Goal: Information Seeking & Learning: Compare options

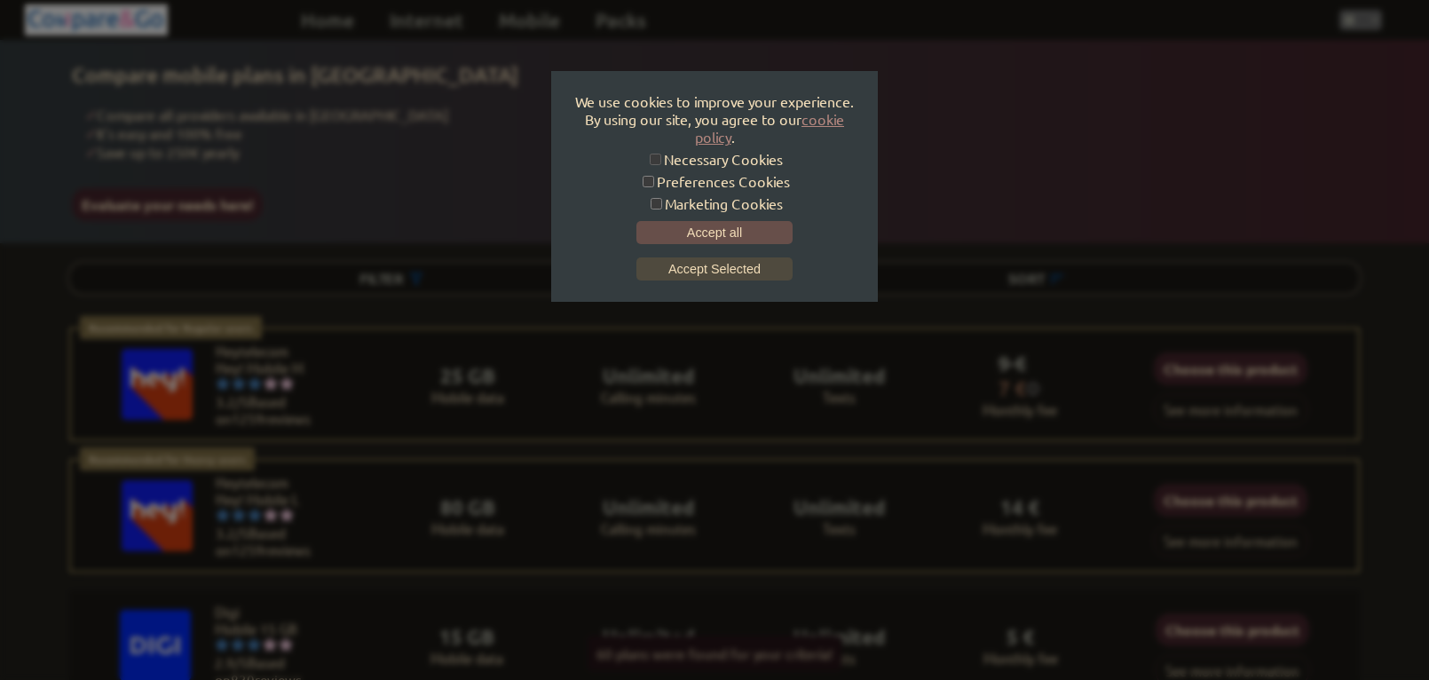
click at [676, 227] on button "Accept all" at bounding box center [714, 232] width 156 height 23
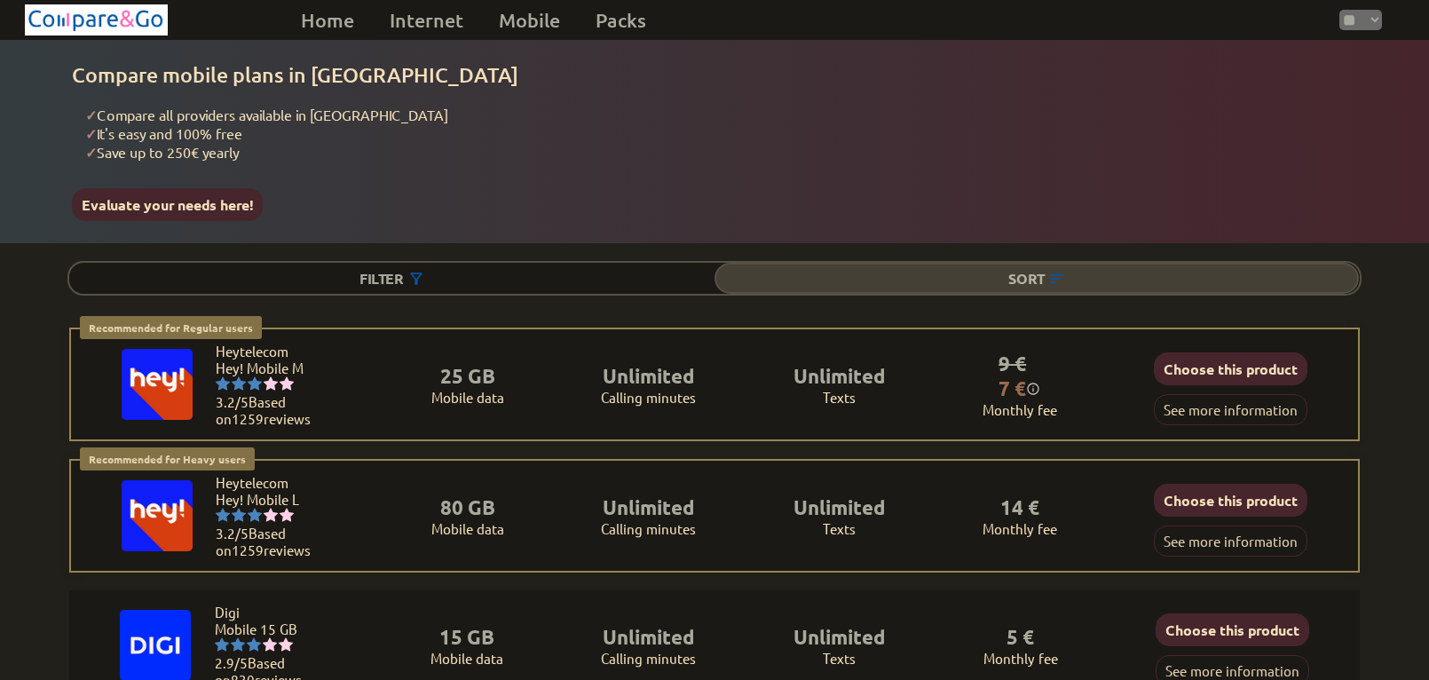
click at [1059, 270] on img at bounding box center [1057, 279] width 18 height 18
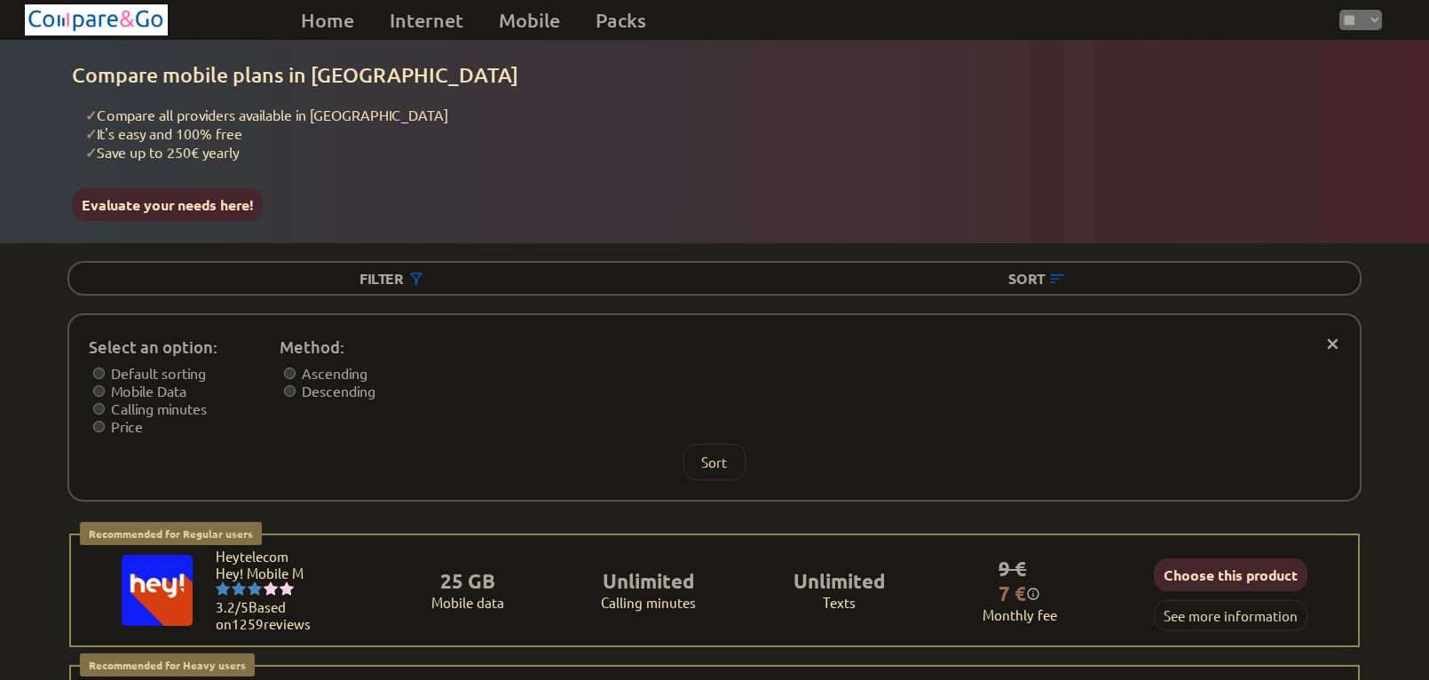
click at [1332, 335] on span "×" at bounding box center [1332, 341] width 15 height 13
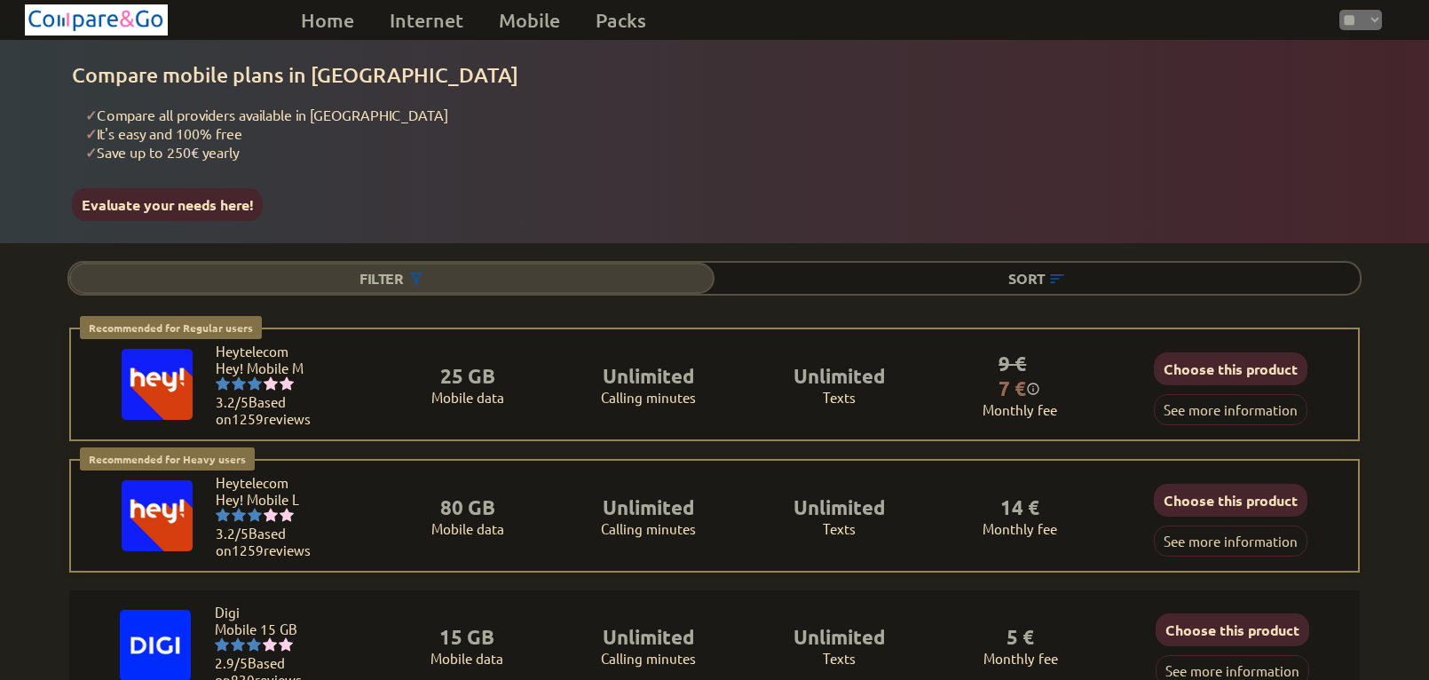
click at [382, 265] on div "Filter" at bounding box center [391, 278] width 645 height 31
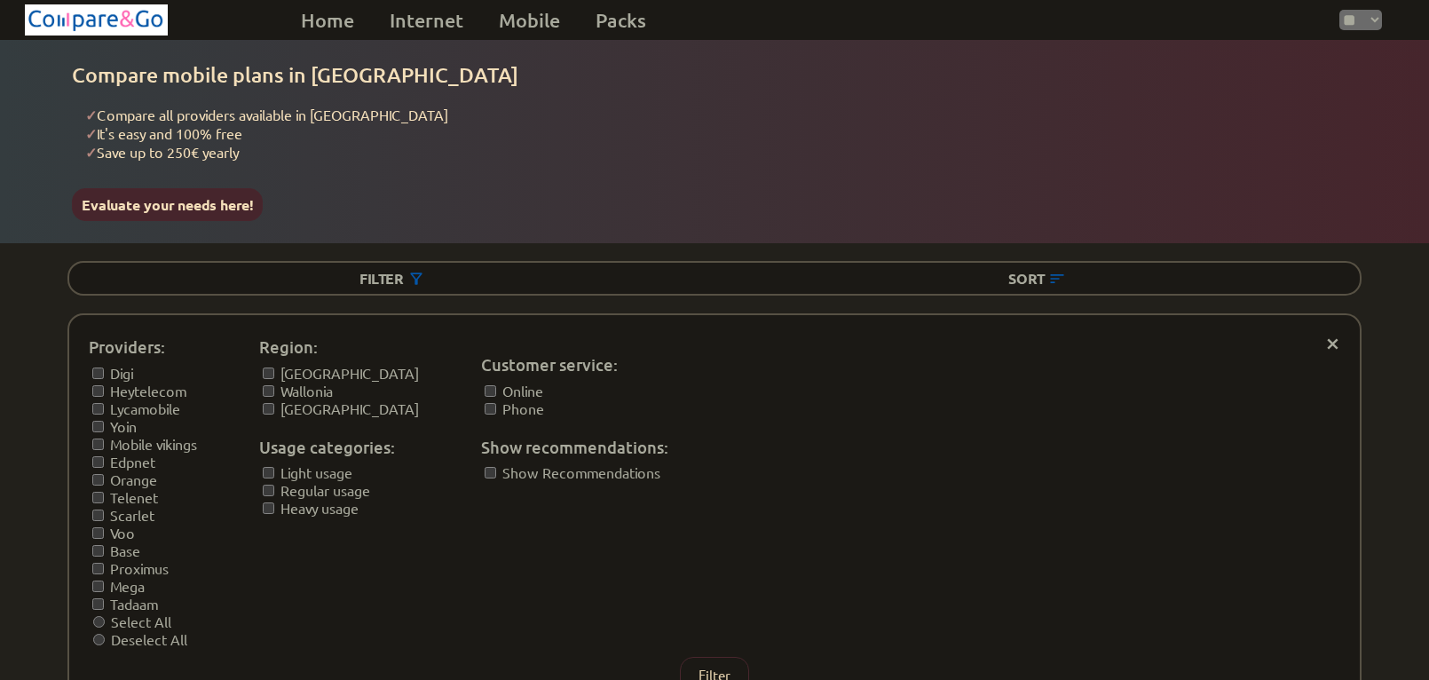
click at [831, 283] on div "Filter Sort" at bounding box center [713, 278] width 1293 height 35
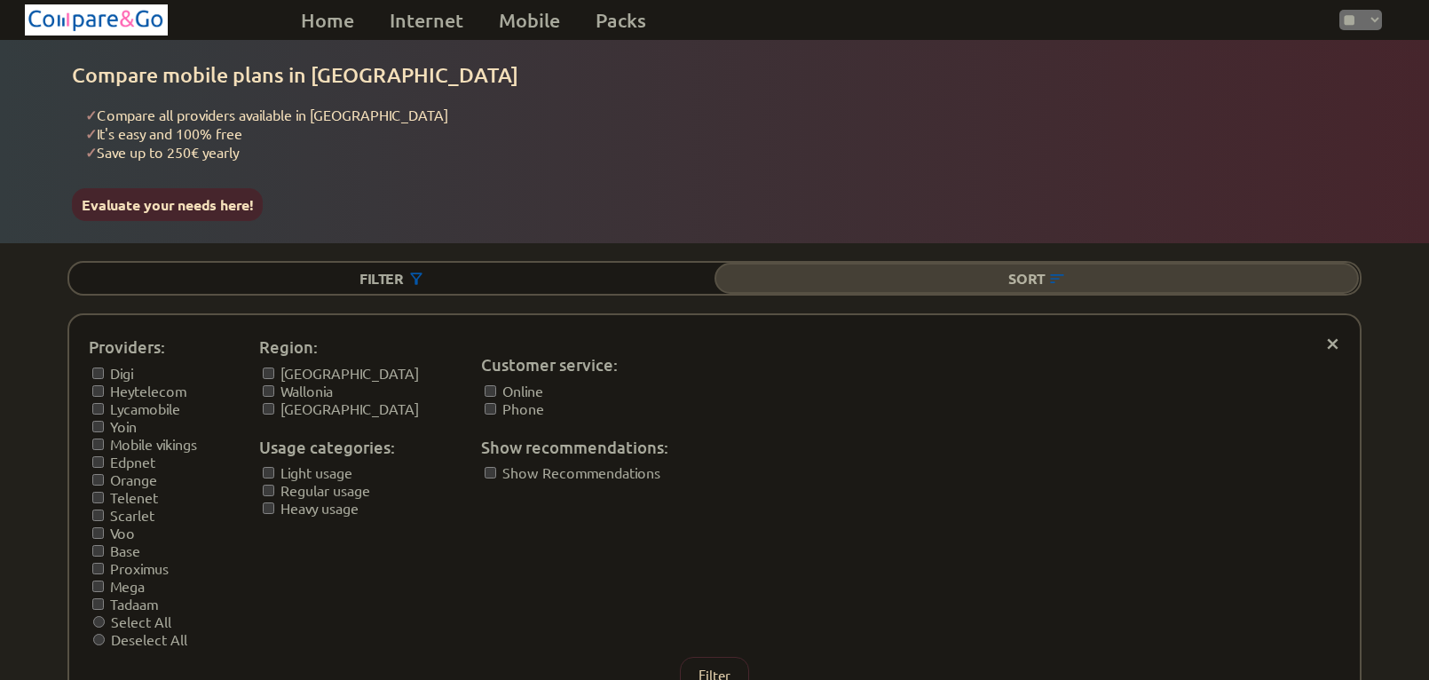
click at [831, 270] on div "Sort" at bounding box center [1036, 278] width 645 height 31
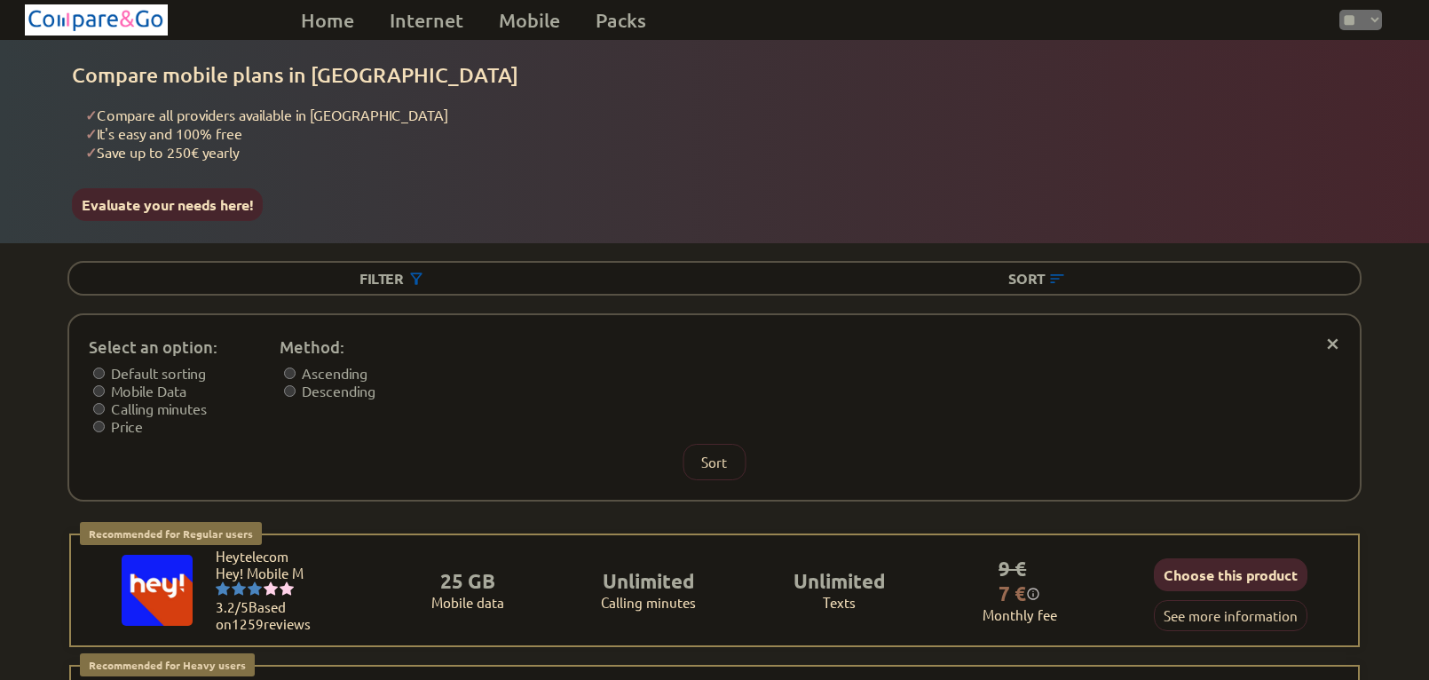
click at [1331, 335] on span "×" at bounding box center [1332, 341] width 15 height 13
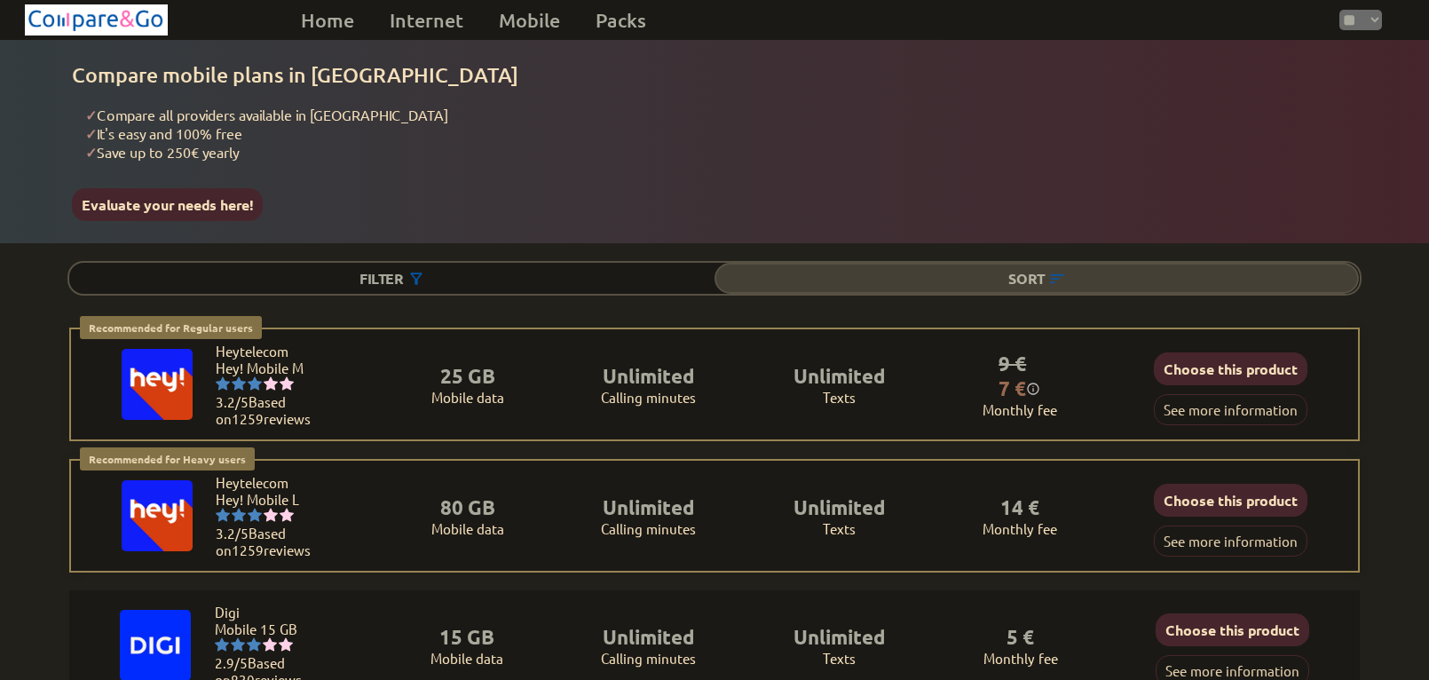
click at [1047, 275] on div "Sort" at bounding box center [1036, 278] width 645 height 31
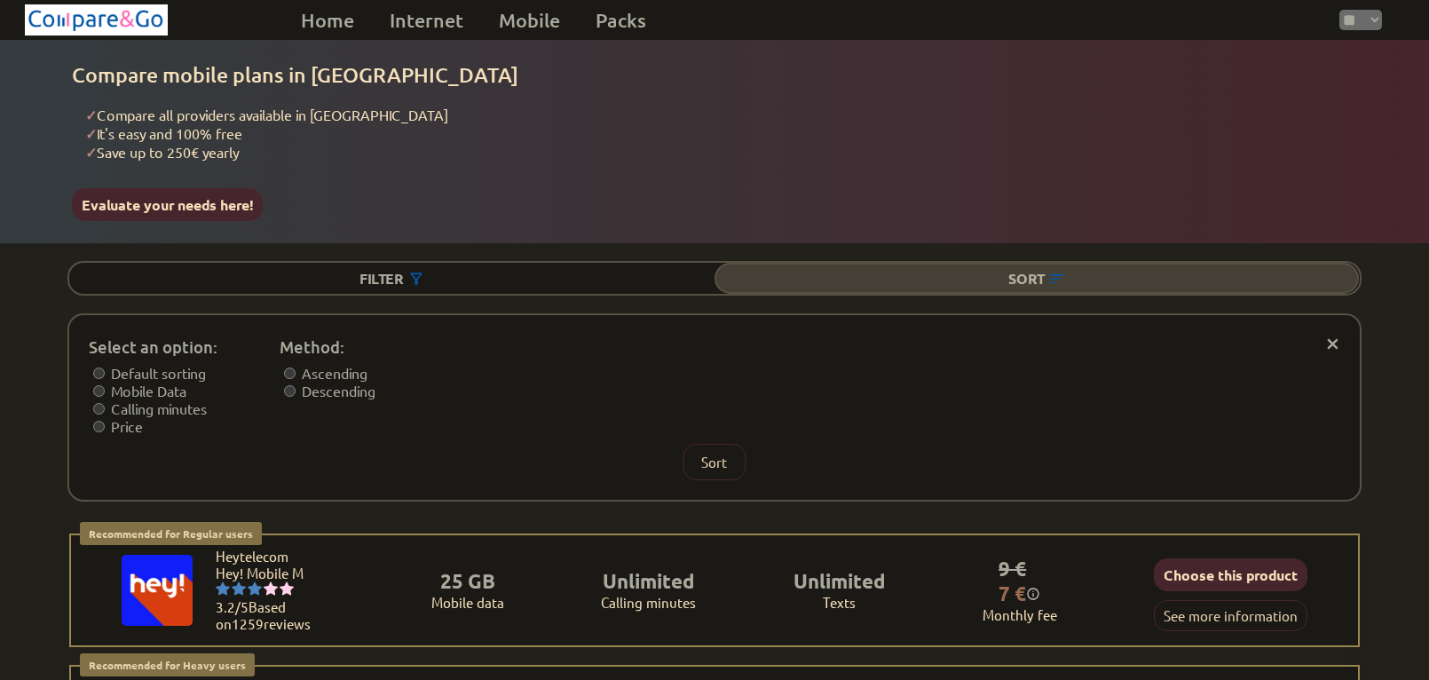
click at [1027, 265] on div "Sort" at bounding box center [1036, 278] width 645 height 31
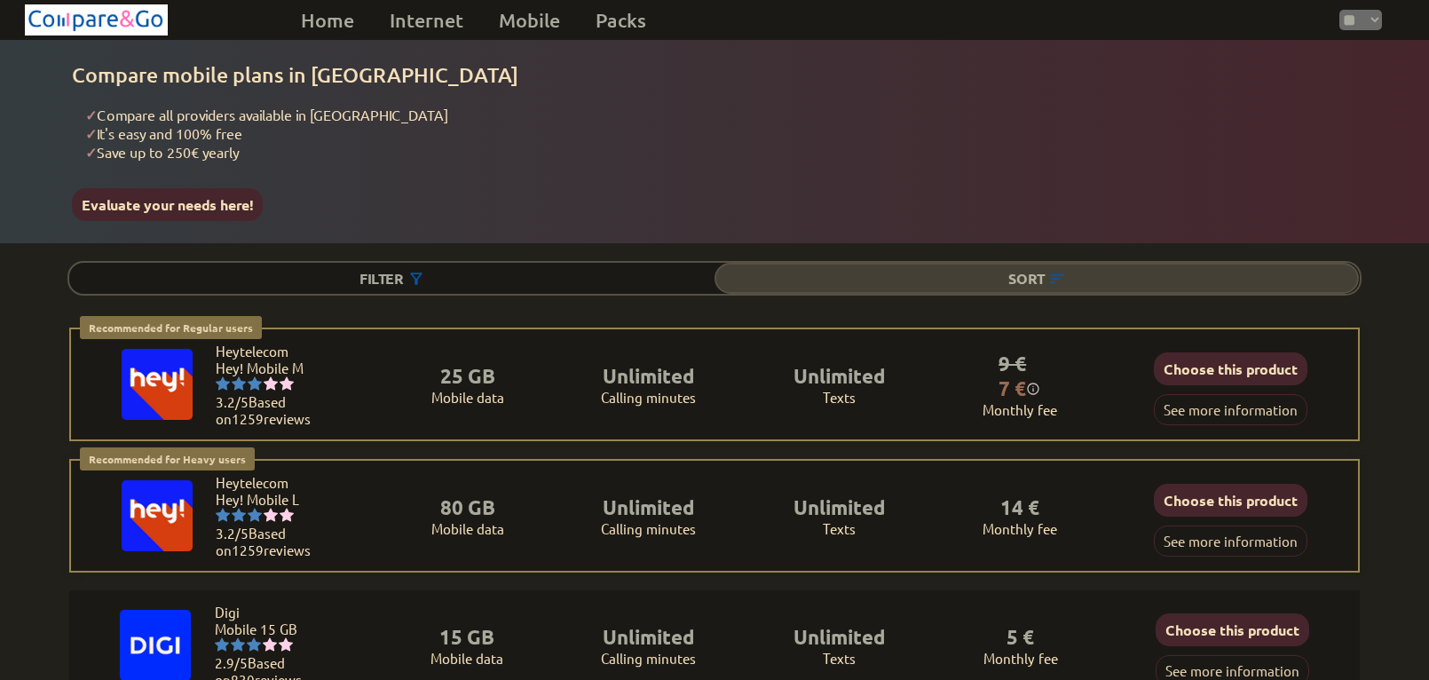
click at [1027, 265] on div "Sort" at bounding box center [1036, 278] width 645 height 31
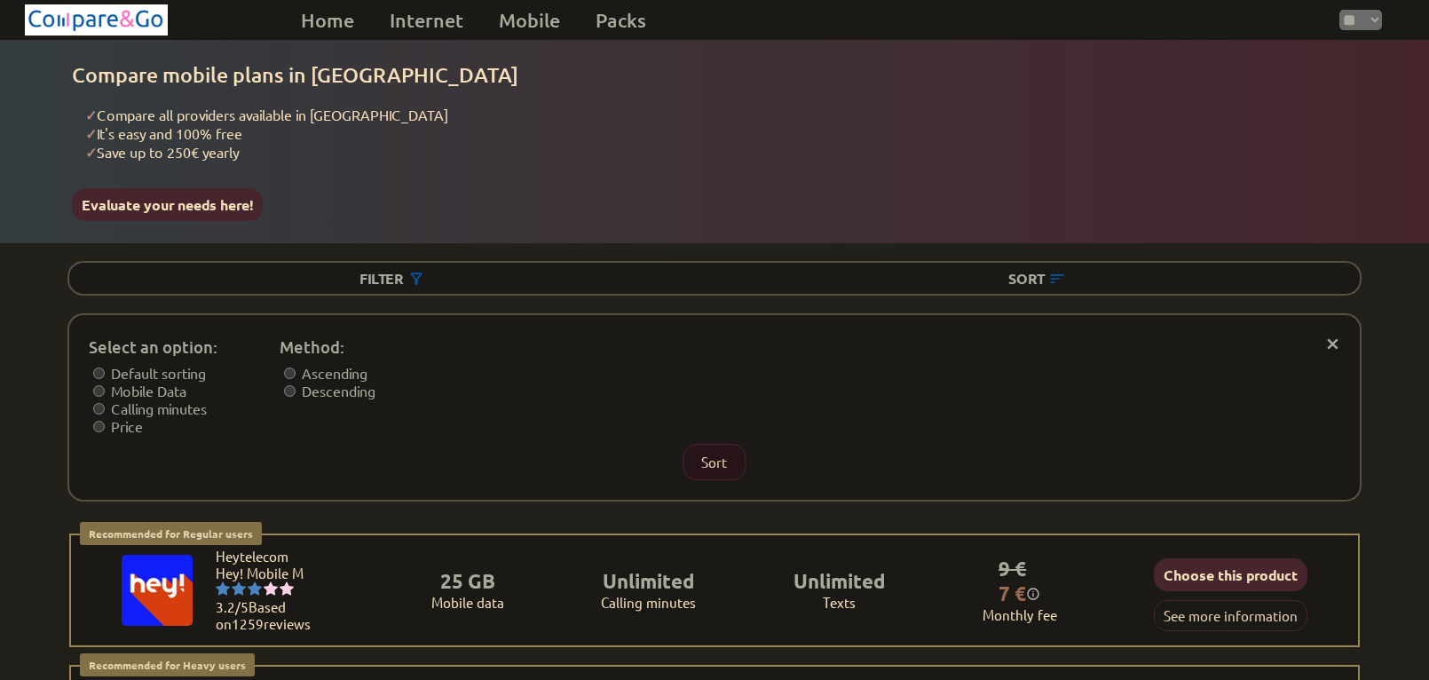
click at [712, 454] on button "Sort" at bounding box center [713, 462] width 63 height 36
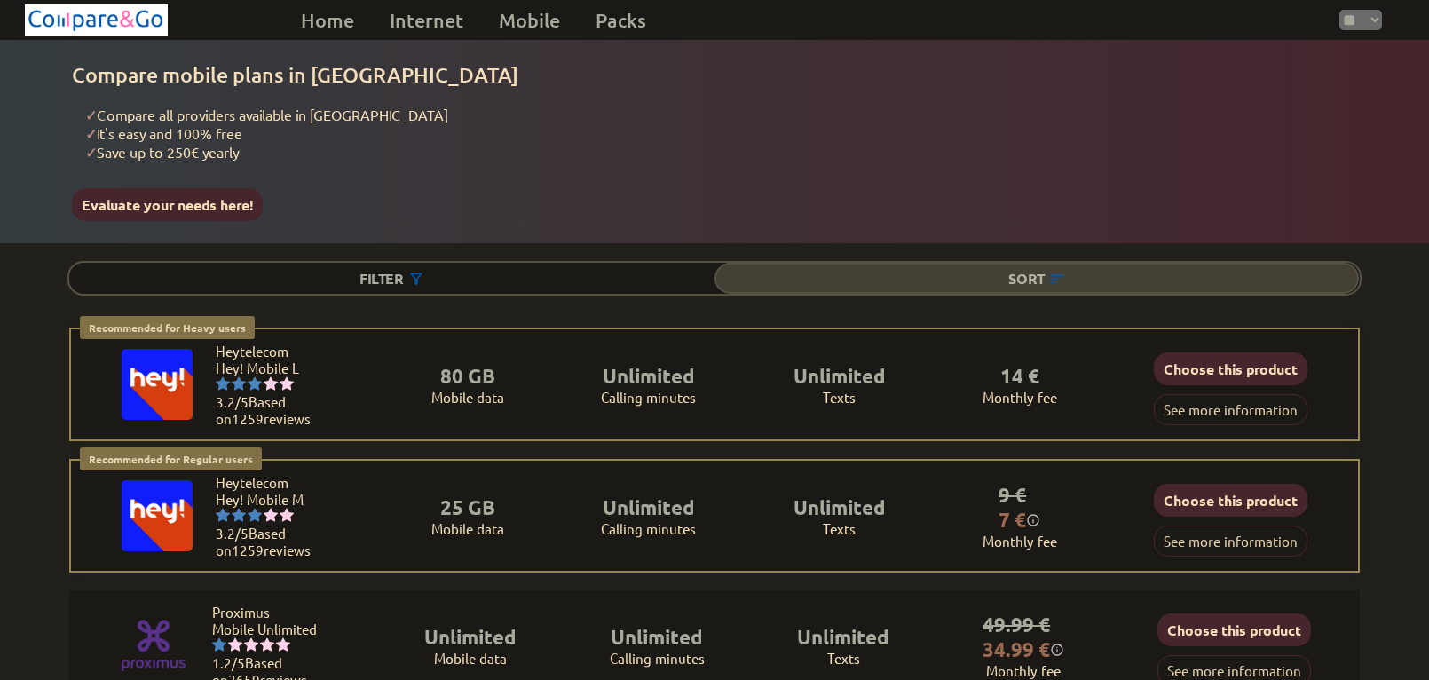
click at [1022, 271] on div "Sort" at bounding box center [1036, 278] width 645 height 31
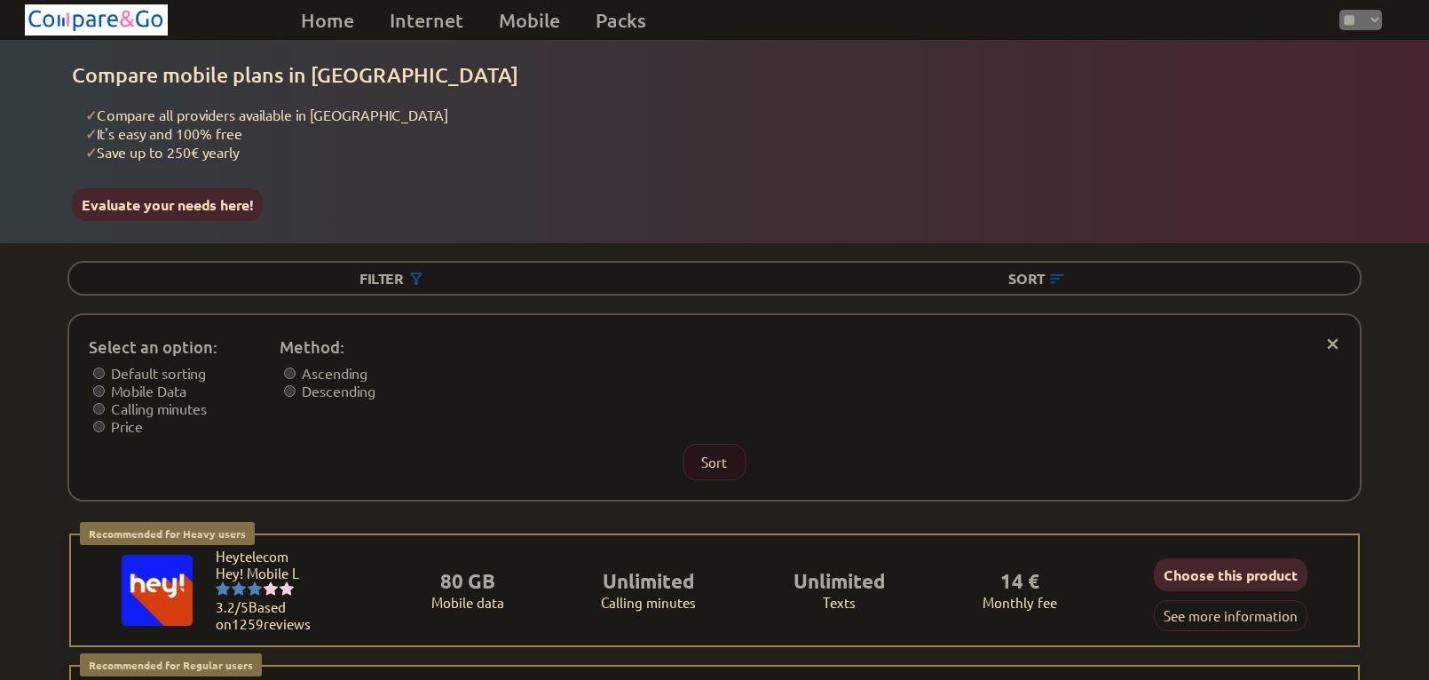
click at [710, 449] on button "Sort" at bounding box center [713, 462] width 63 height 36
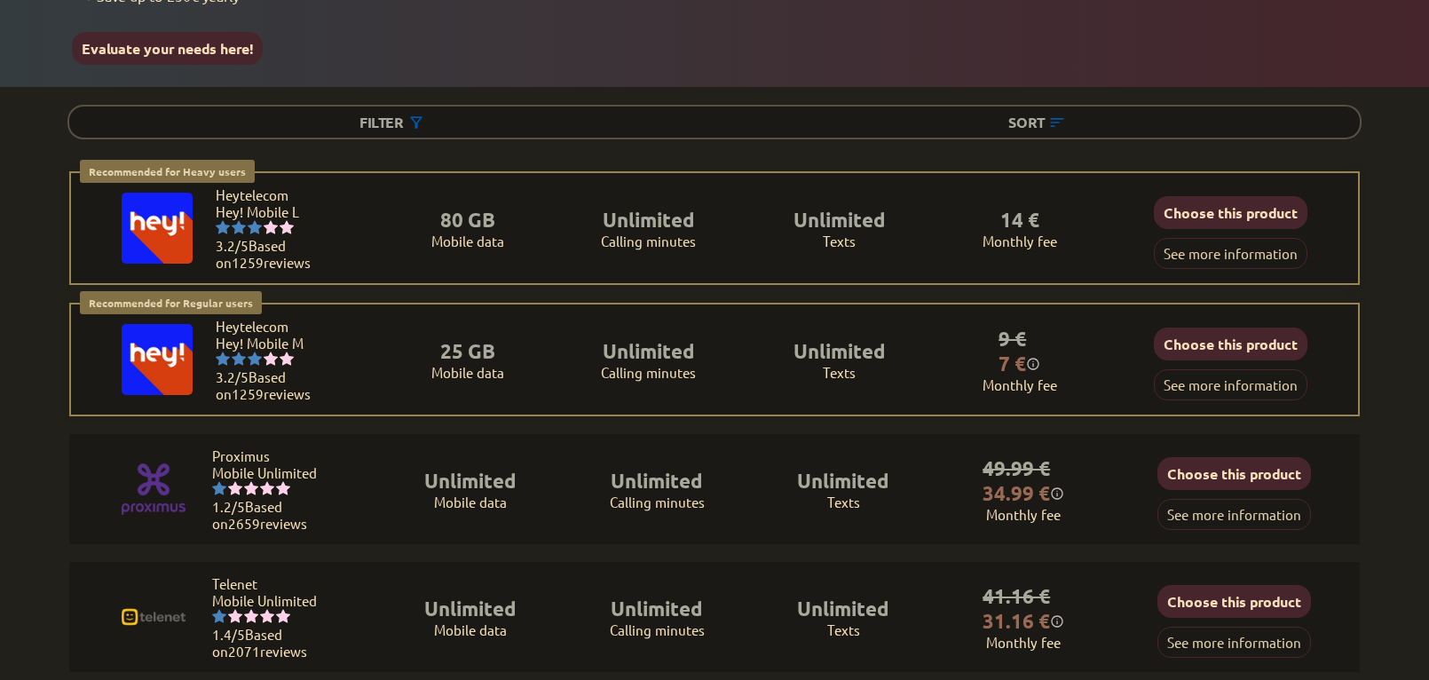
scroll to position [157, 0]
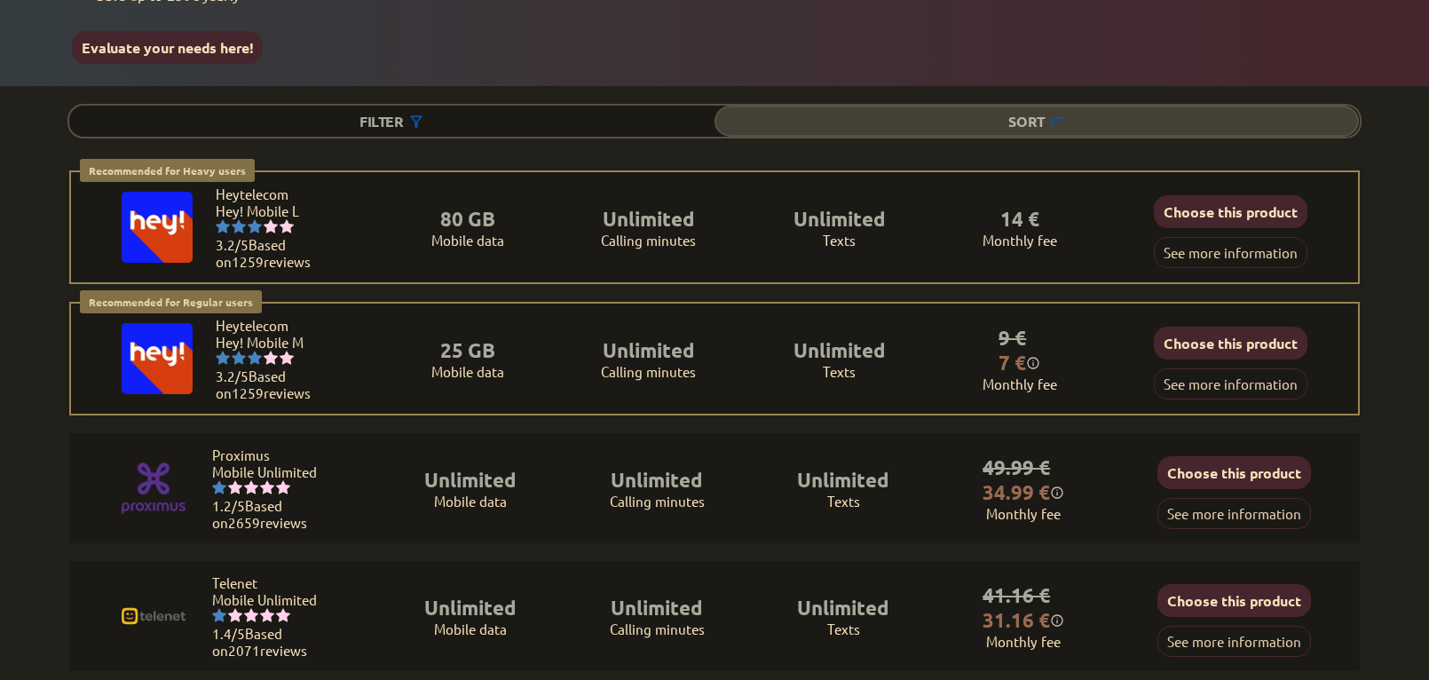
click at [1022, 108] on div "Sort" at bounding box center [1036, 121] width 645 height 31
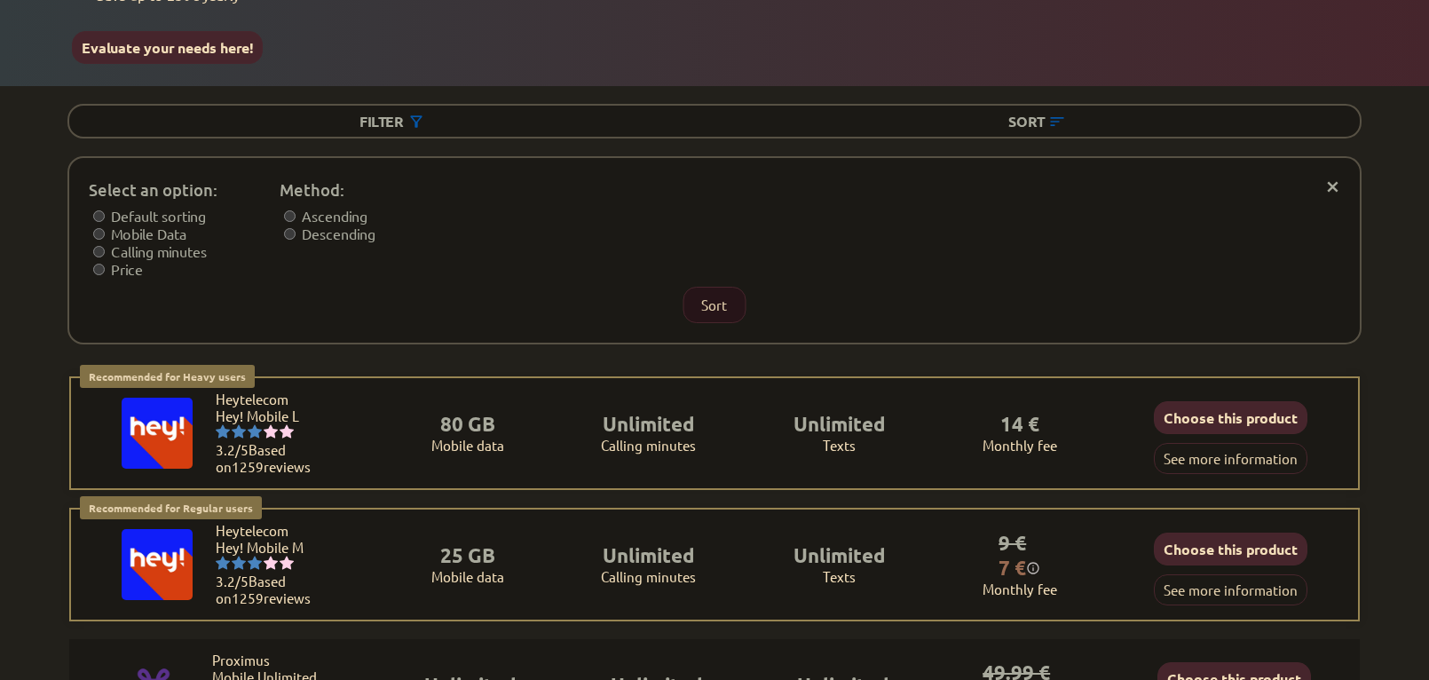
click at [712, 297] on button "Sort" at bounding box center [713, 305] width 63 height 36
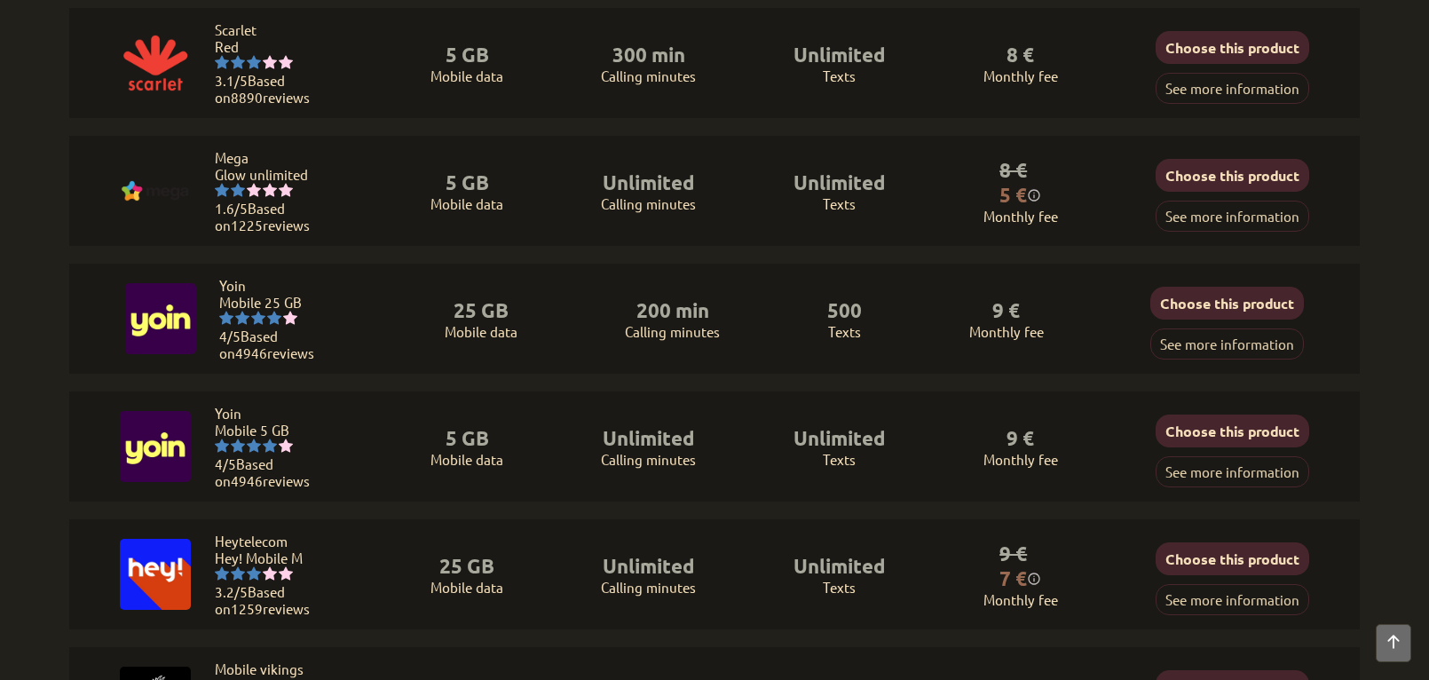
scroll to position [0, 0]
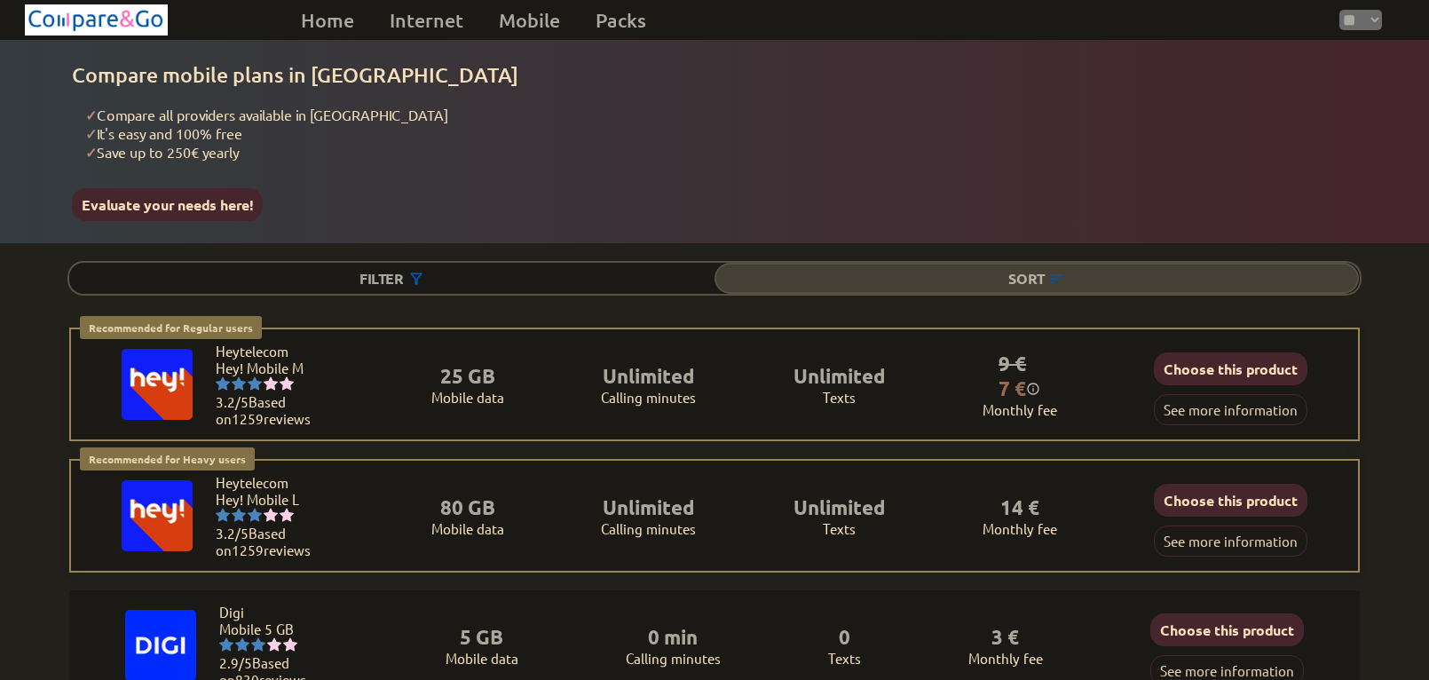
click at [1143, 269] on div "Sort" at bounding box center [1036, 278] width 645 height 31
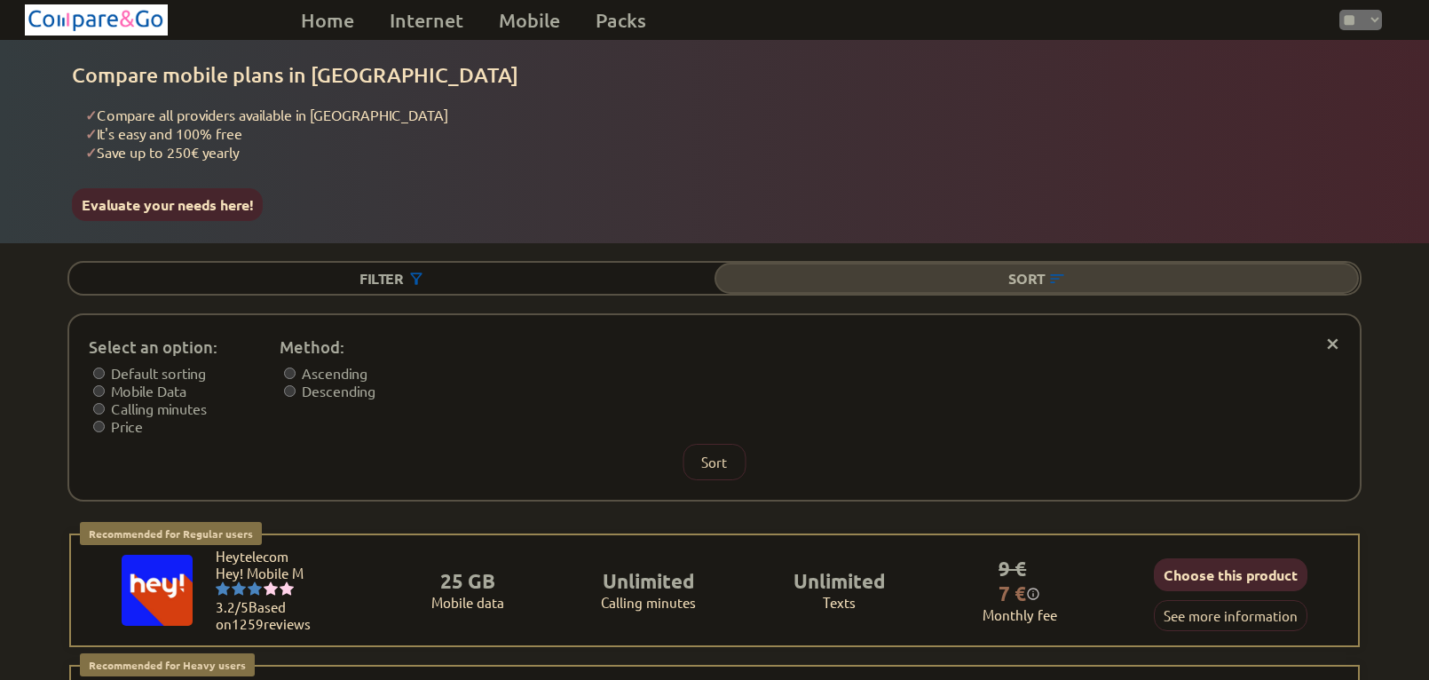
click at [1123, 272] on div "Sort" at bounding box center [1036, 278] width 645 height 31
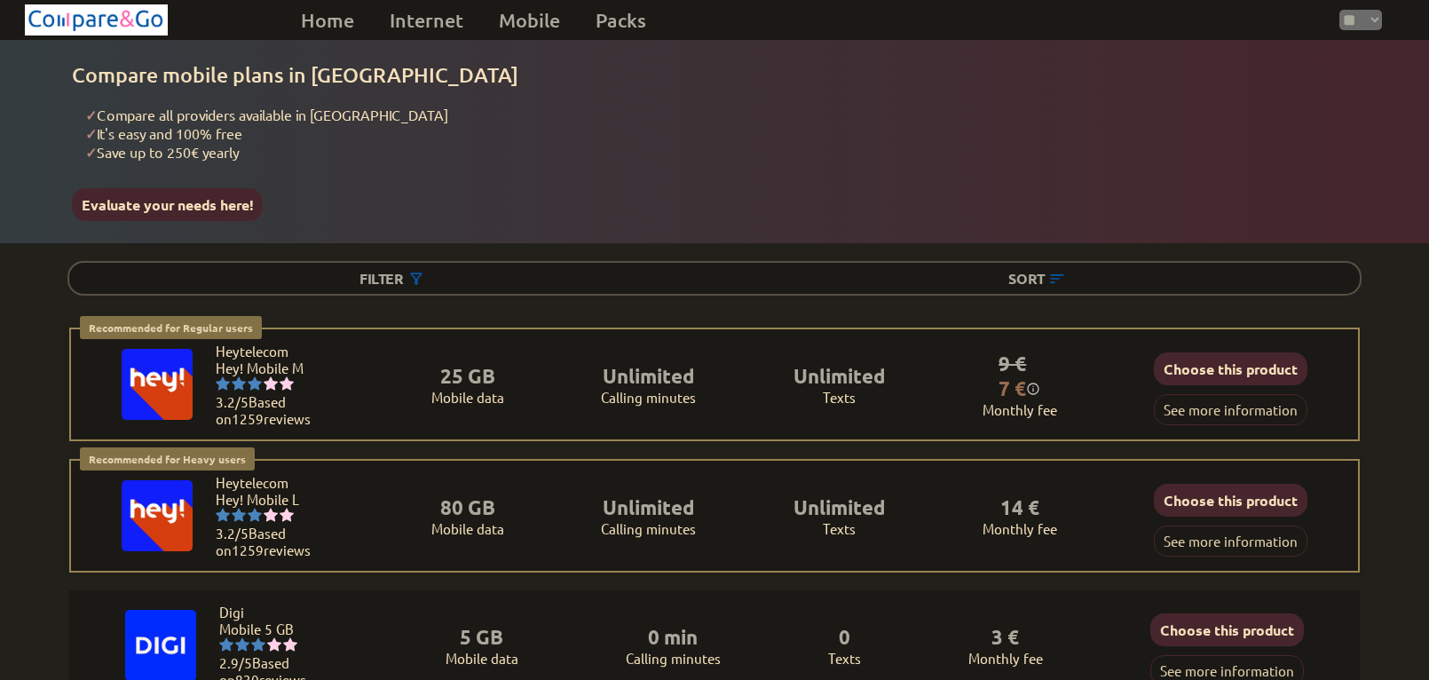
click at [1382, 327] on div "Recommended for Regular users Regular users: Uses data for browsing, social med…" at bounding box center [714, 449] width 1358 height 245
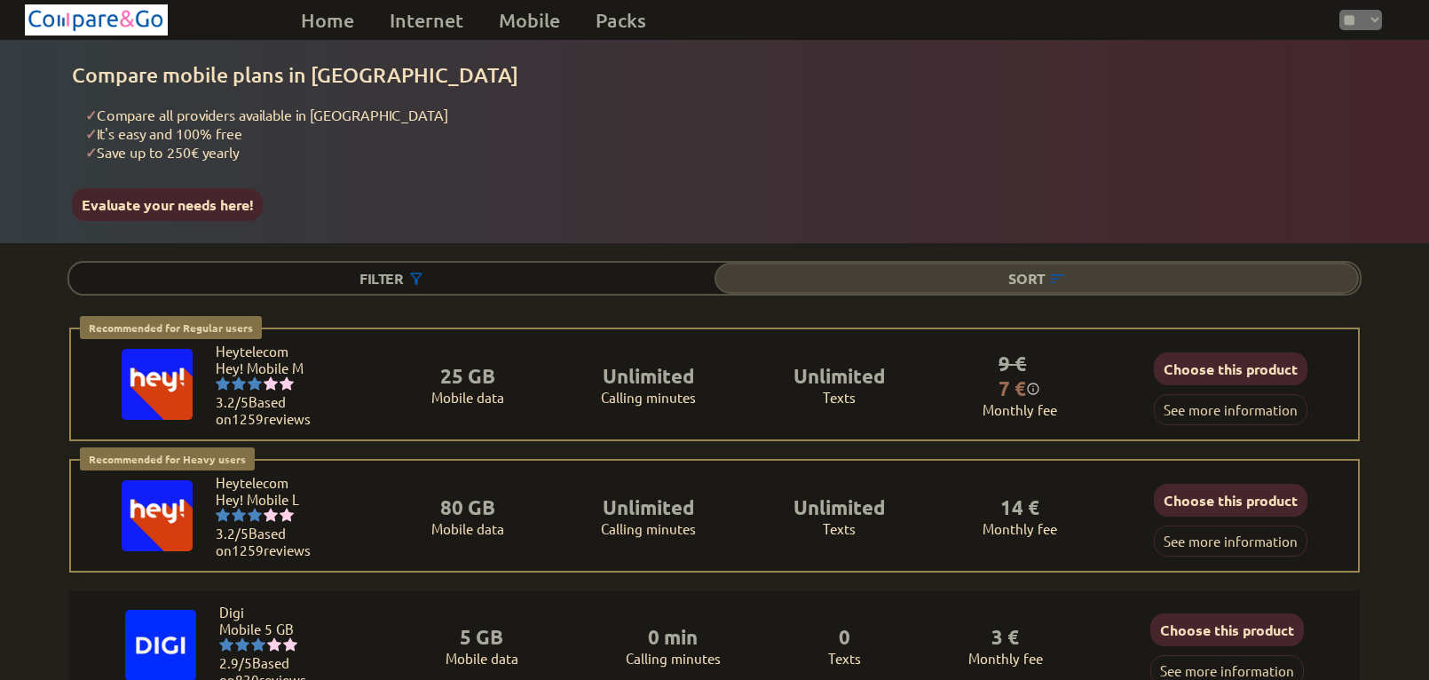
click at [1195, 265] on div "Sort" at bounding box center [1036, 278] width 645 height 31
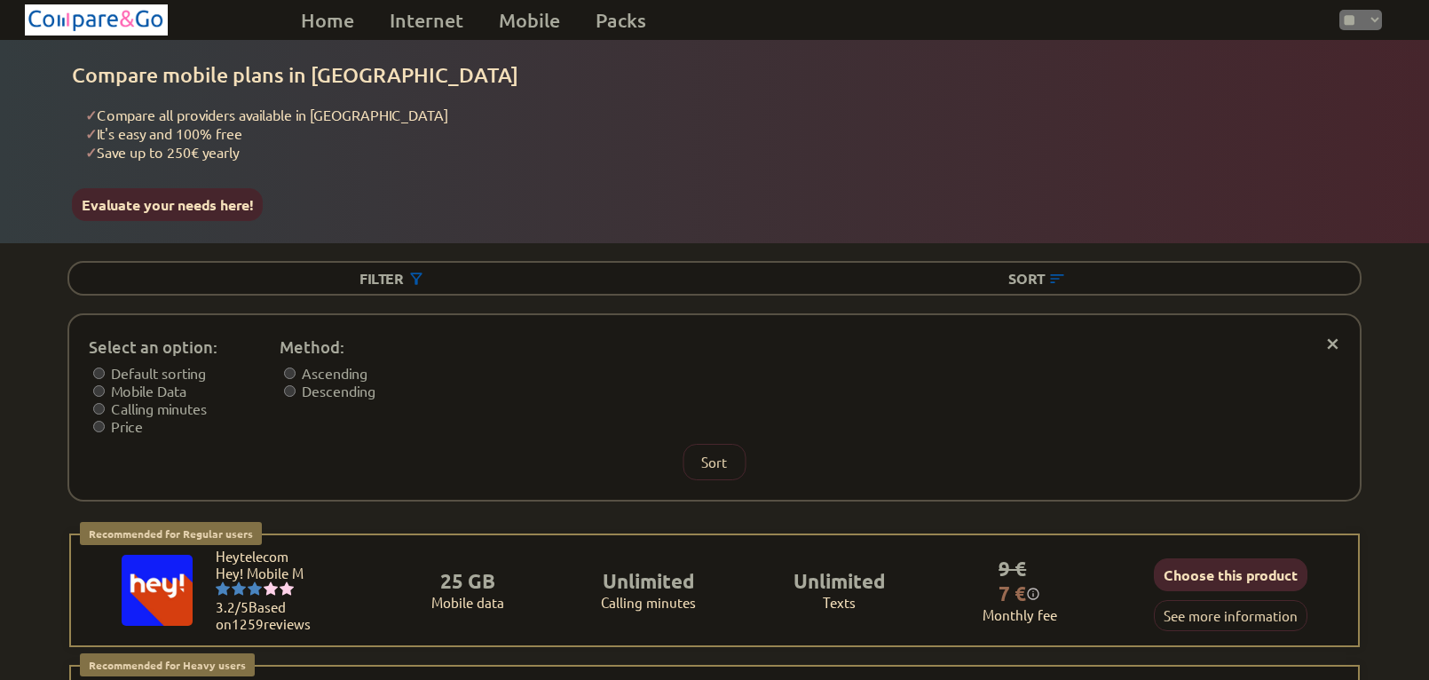
click at [612, 372] on div "Select an option: Default sorting Mobile Data Calling minutes Price Method: Asc…" at bounding box center [706, 385] width 1235 height 100
click at [551, 385] on div "Select an option: Default sorting Mobile Data Calling minutes Price Method: Asc…" at bounding box center [706, 385] width 1235 height 100
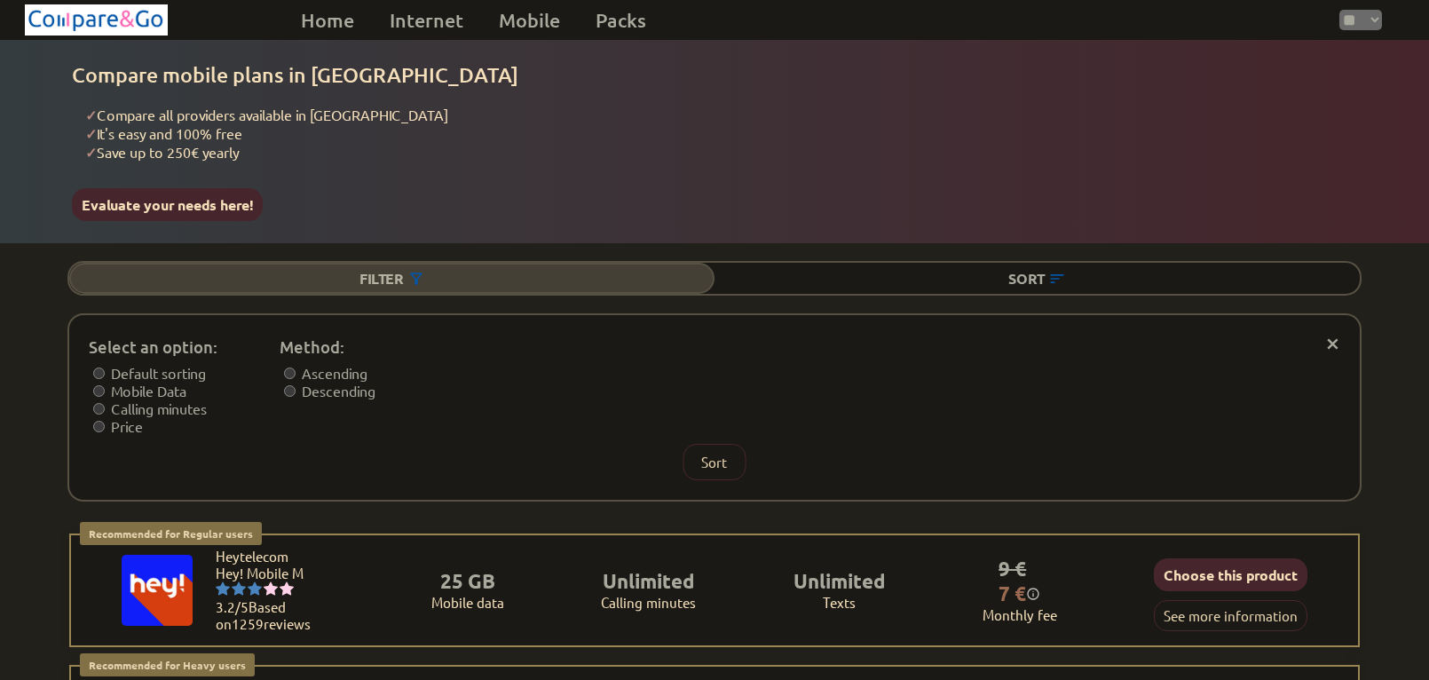
click at [378, 276] on div "Filter" at bounding box center [391, 278] width 645 height 31
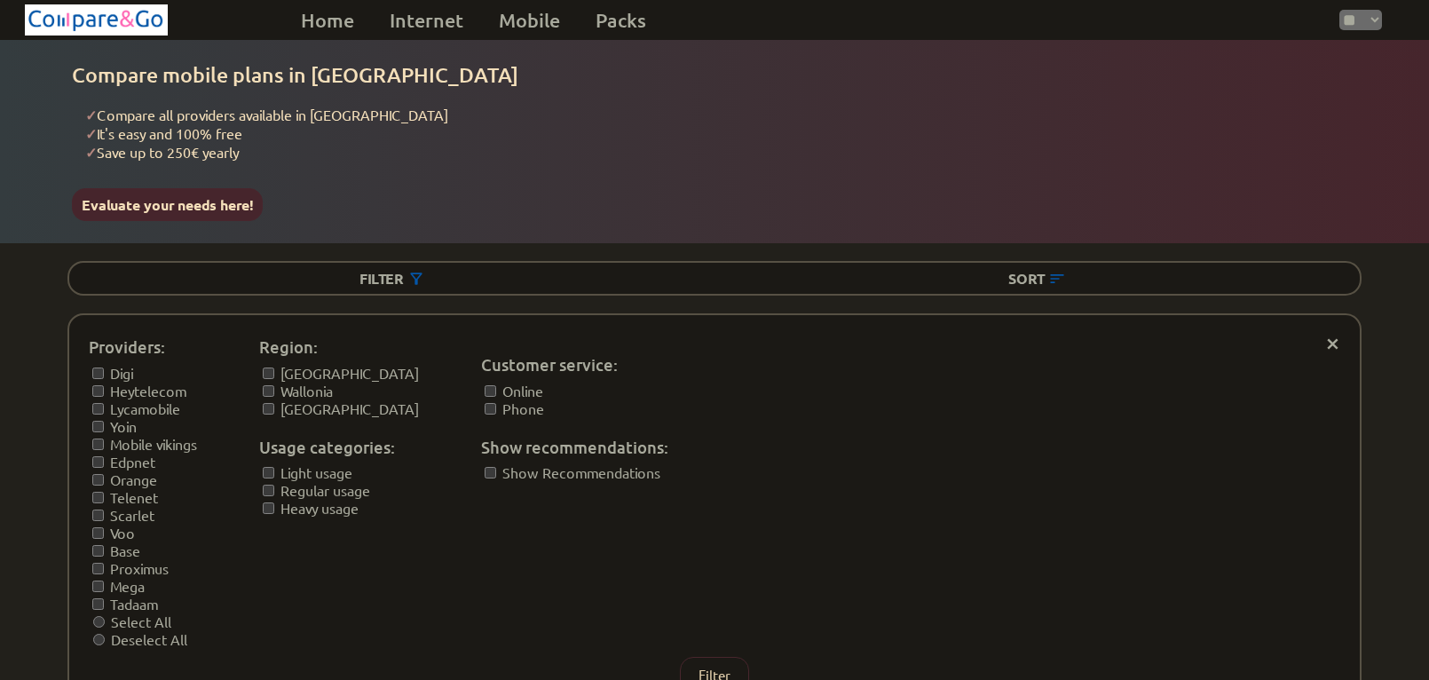
click at [806, 389] on div "Providers: [PERSON_NAME] Lycamobile Yoin Mobile vikings Edpnet Orange Telenet S…" at bounding box center [706, 491] width 1235 height 313
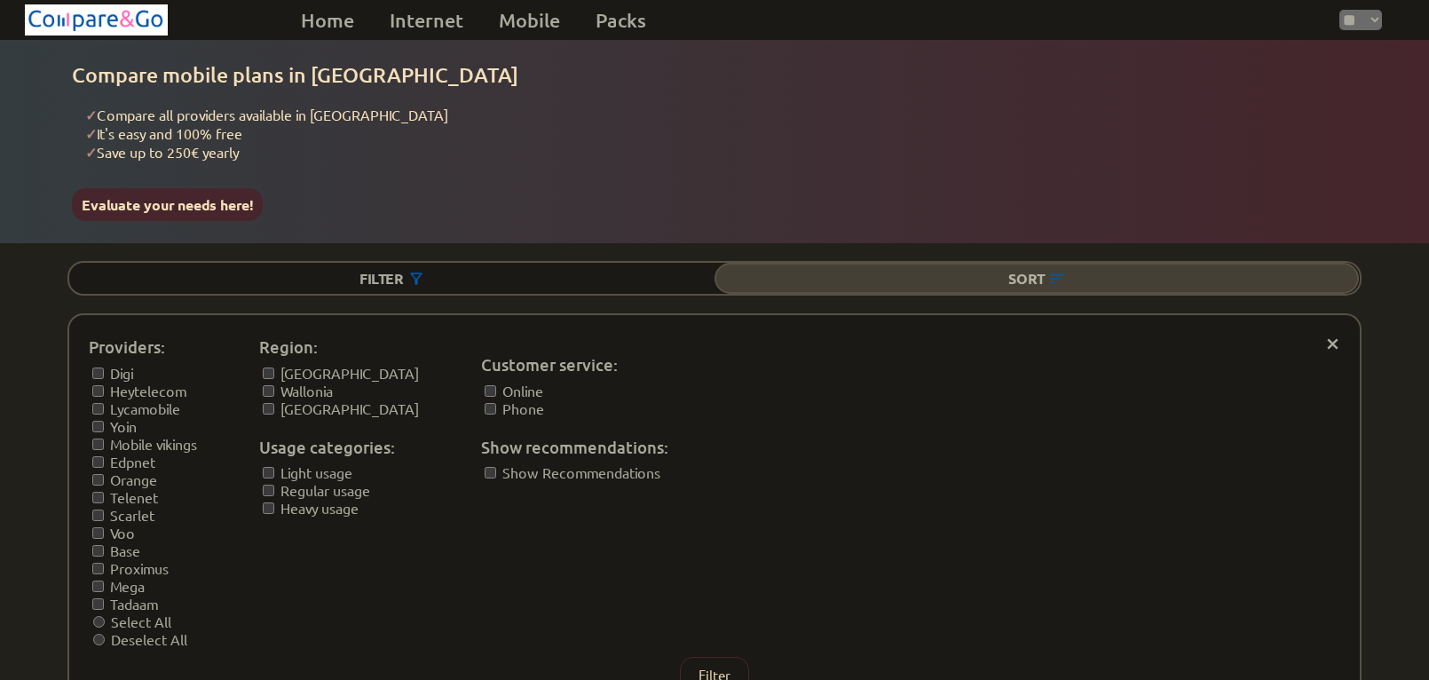
click at [886, 268] on div "Sort" at bounding box center [1036, 278] width 645 height 31
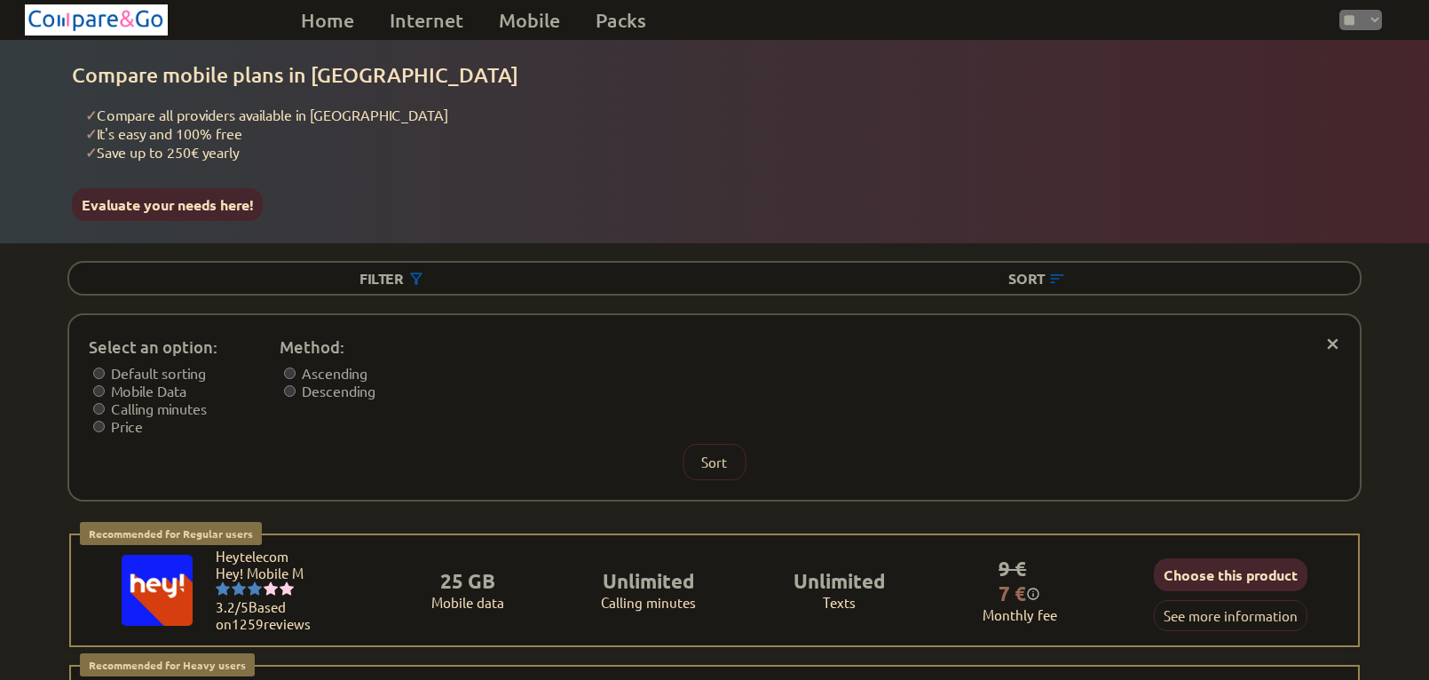
click at [737, 335] on div "Select an option: Default sorting Mobile Data Calling minutes Price Method: Asc…" at bounding box center [706, 385] width 1235 height 100
click at [602, 356] on div "Select an option: Default sorting Mobile Data Calling minutes Price Method: Asc…" at bounding box center [706, 385] width 1235 height 100
click at [515, 366] on div "Select an option: Default sorting Mobile Data Calling minutes Price Method: Asc…" at bounding box center [706, 385] width 1235 height 100
click at [481, 367] on div "Select an option: Default sorting Mobile Data Calling minutes Price Method: Asc…" at bounding box center [706, 385] width 1235 height 100
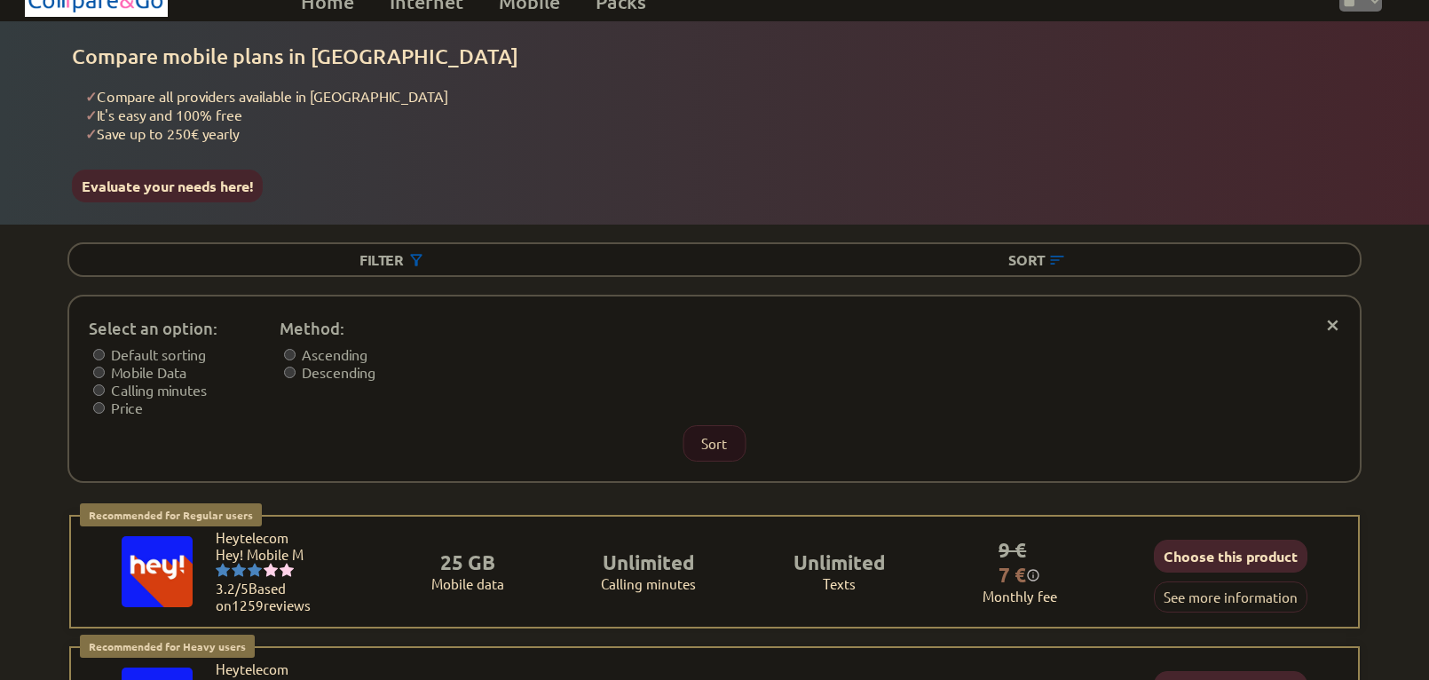
click at [704, 425] on button "Sort" at bounding box center [713, 443] width 63 height 36
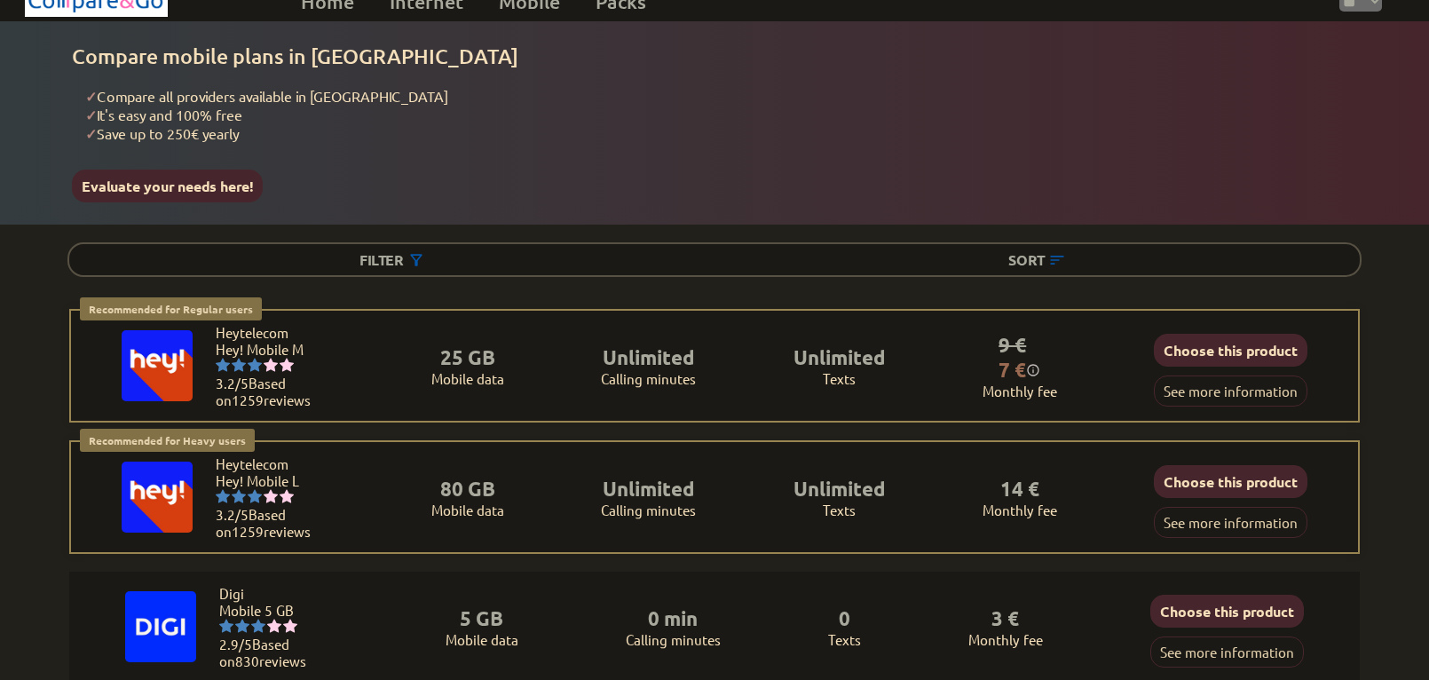
click at [1383, 320] on div "Recommended for Regular users Regular users: Uses data for browsing, social med…" at bounding box center [714, 431] width 1358 height 245
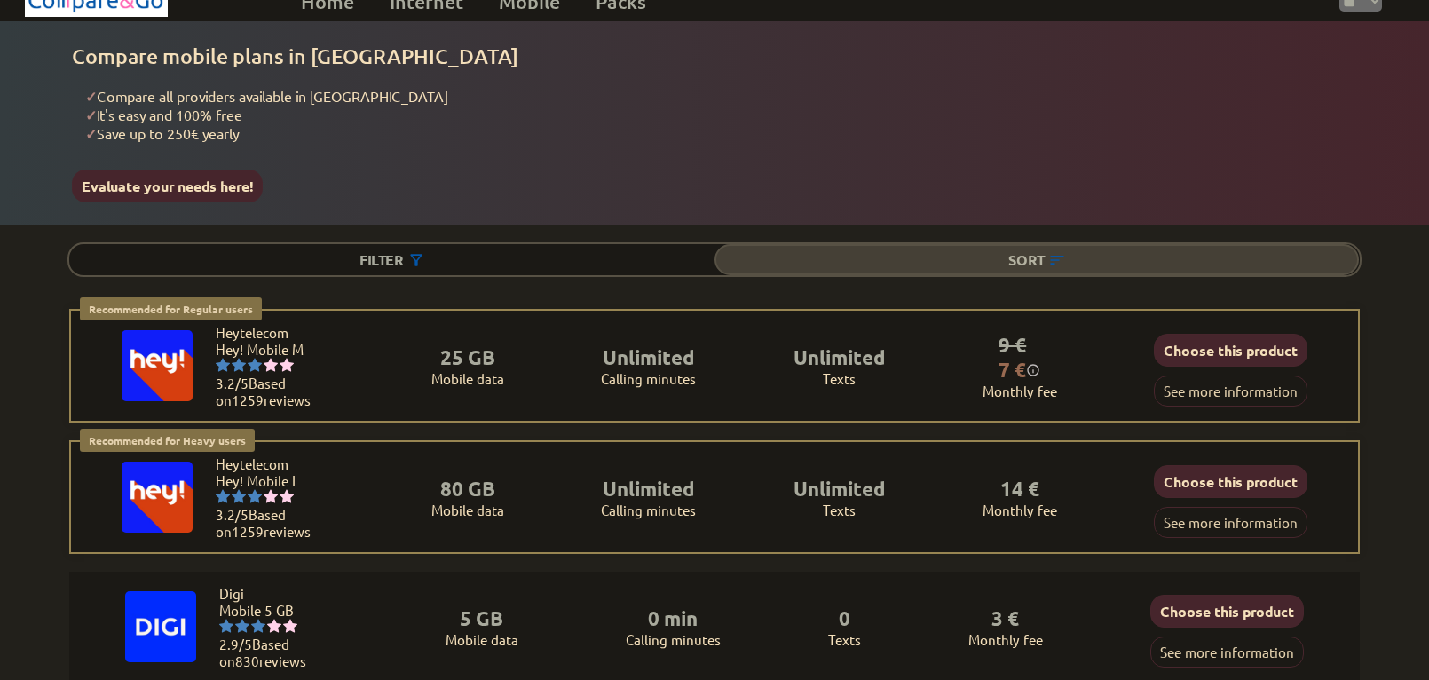
click at [1052, 244] on div "Sort" at bounding box center [1036, 259] width 645 height 31
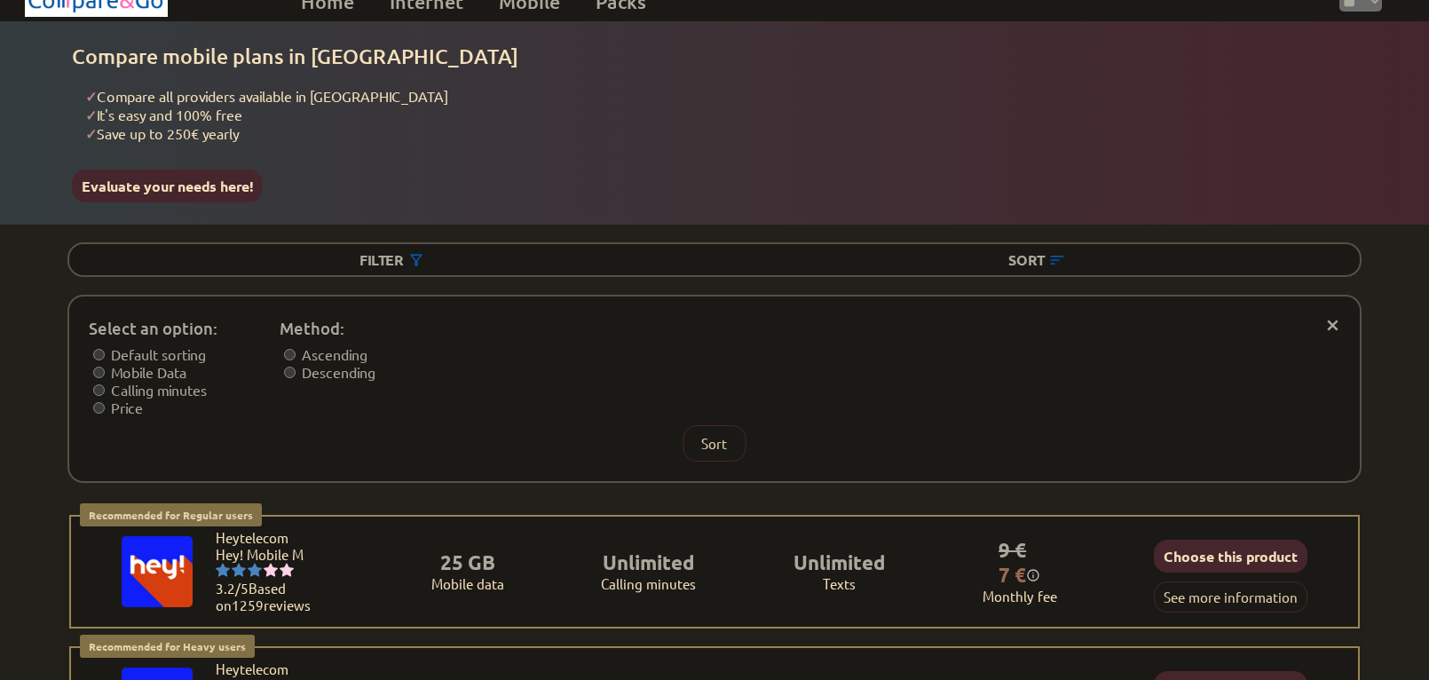
click at [1109, 354] on div "Select an option: Default sorting Mobile Data Calling minutes Price Method: Asc…" at bounding box center [706, 366] width 1235 height 100
click at [967, 324] on div "Select an option: Default sorting Mobile Data Calling minutes Price Method: Asc…" at bounding box center [706, 366] width 1235 height 100
click at [626, 335] on div "Select an option: Default sorting Mobile Data Calling minutes Price Method: Asc…" at bounding box center [706, 366] width 1235 height 100
click at [513, 368] on div "Select an option: Default sorting Mobile Data Calling minutes Price Method: Asc…" at bounding box center [706, 366] width 1235 height 100
click at [446, 400] on div "Select an option: Default sorting Mobile Data Calling minutes Price Method: Asc…" at bounding box center [706, 366] width 1235 height 100
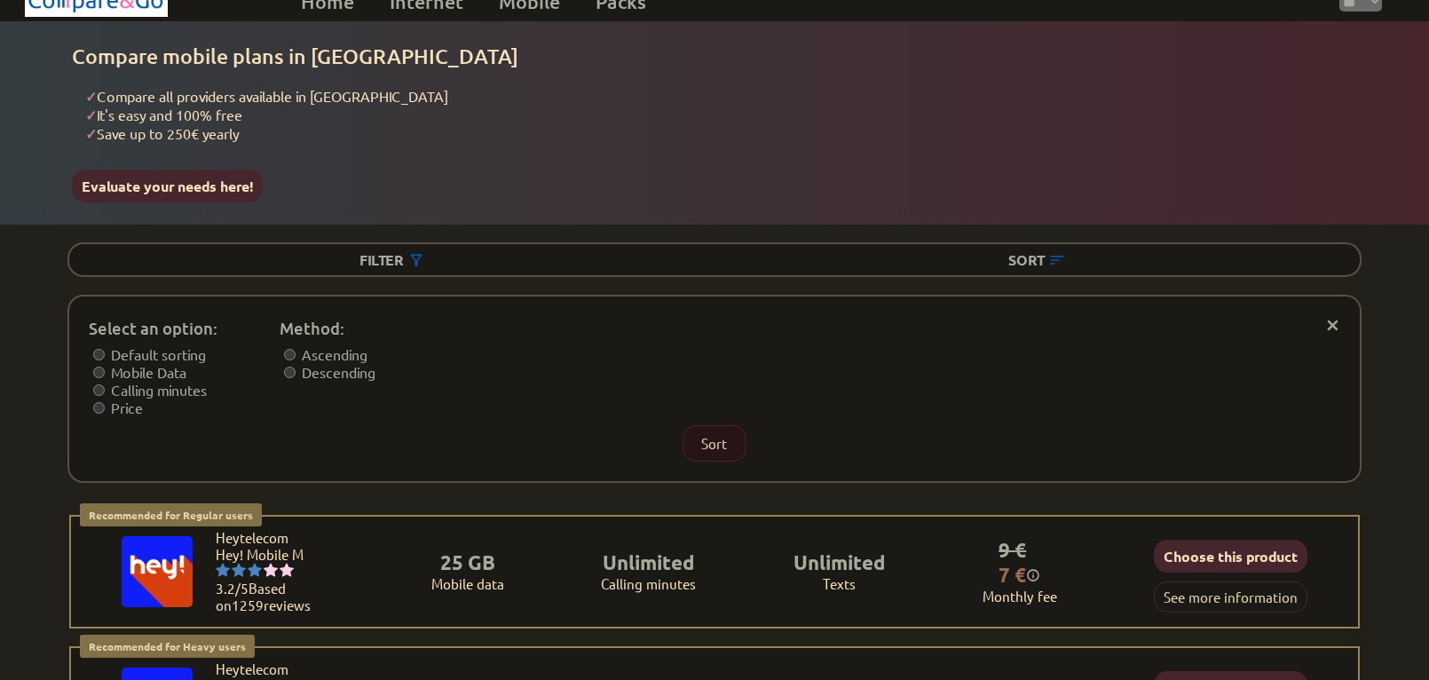
click at [707, 433] on button "Sort" at bounding box center [713, 443] width 63 height 36
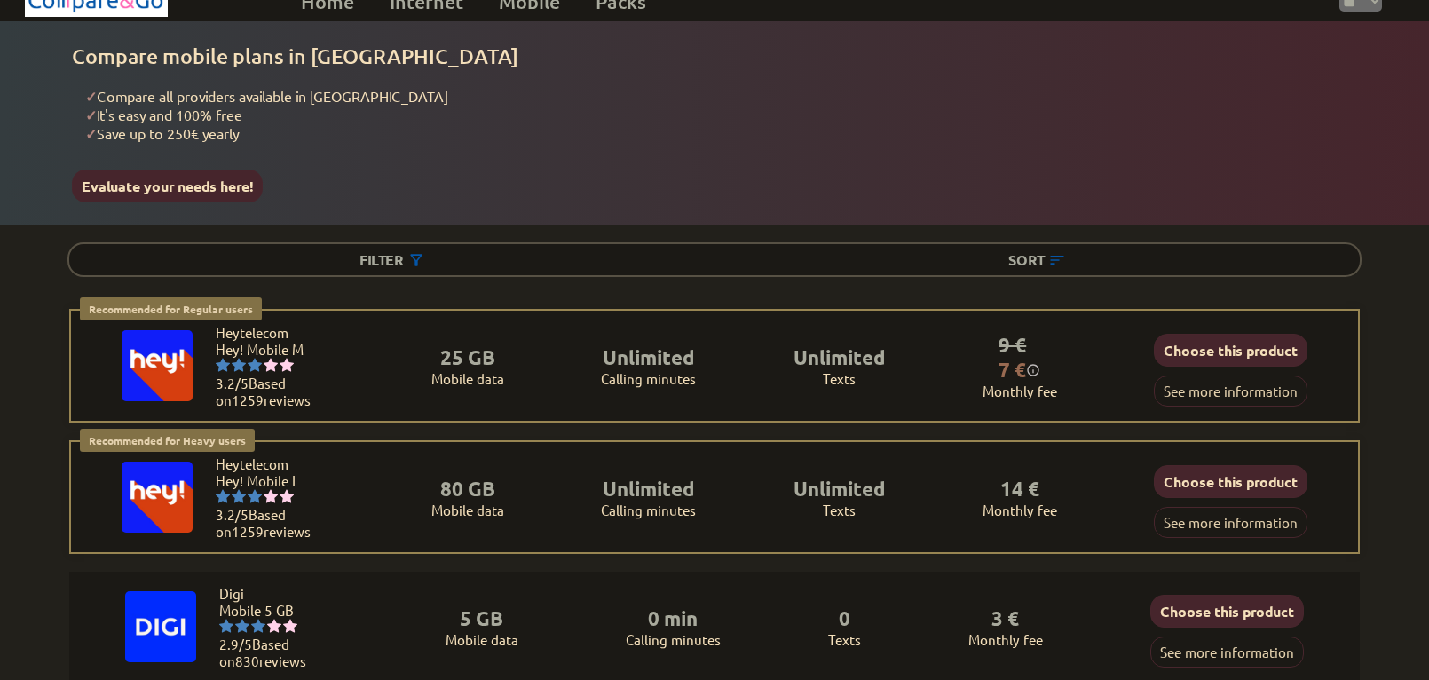
click at [1390, 314] on div "Recommended for Regular users Regular users: Uses data for browsing, social med…" at bounding box center [714, 431] width 1358 height 245
click at [1390, 343] on div "Recommended for Regular users Regular users: Uses data for browsing, social med…" at bounding box center [714, 431] width 1358 height 245
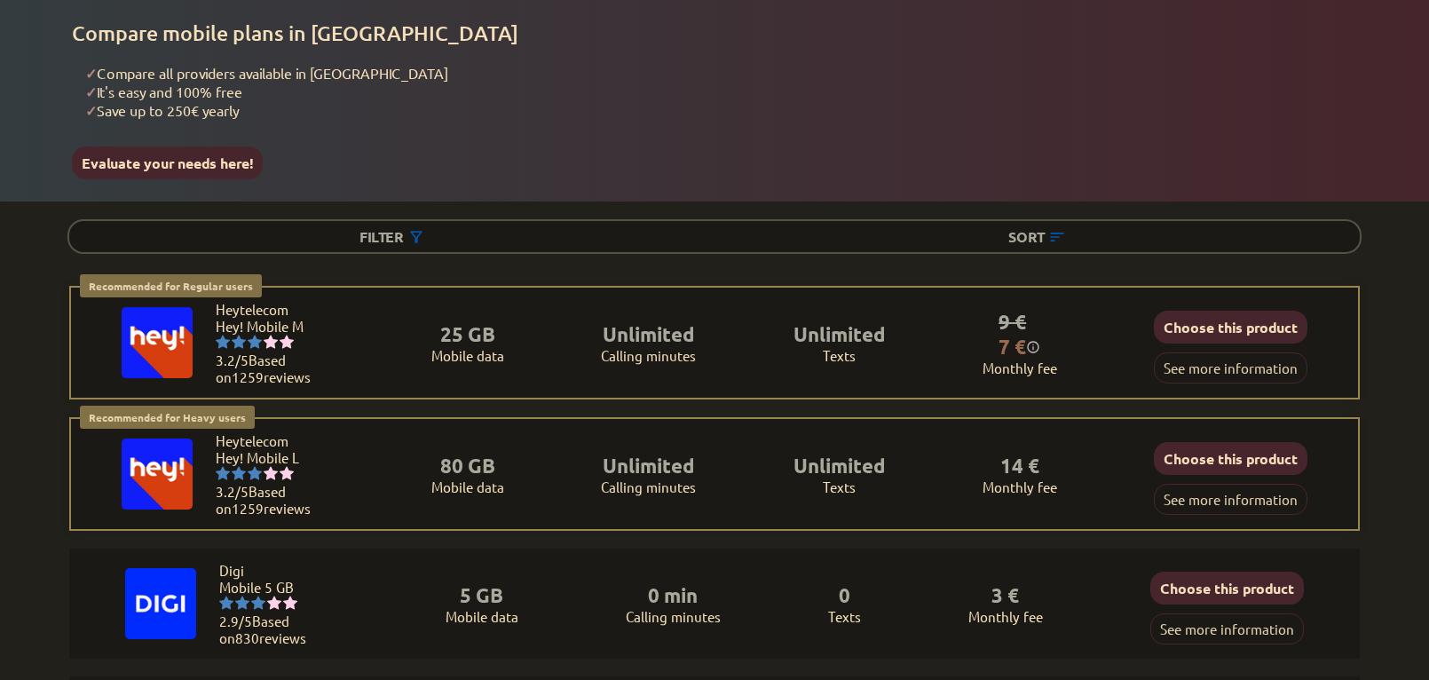
scroll to position [0, 0]
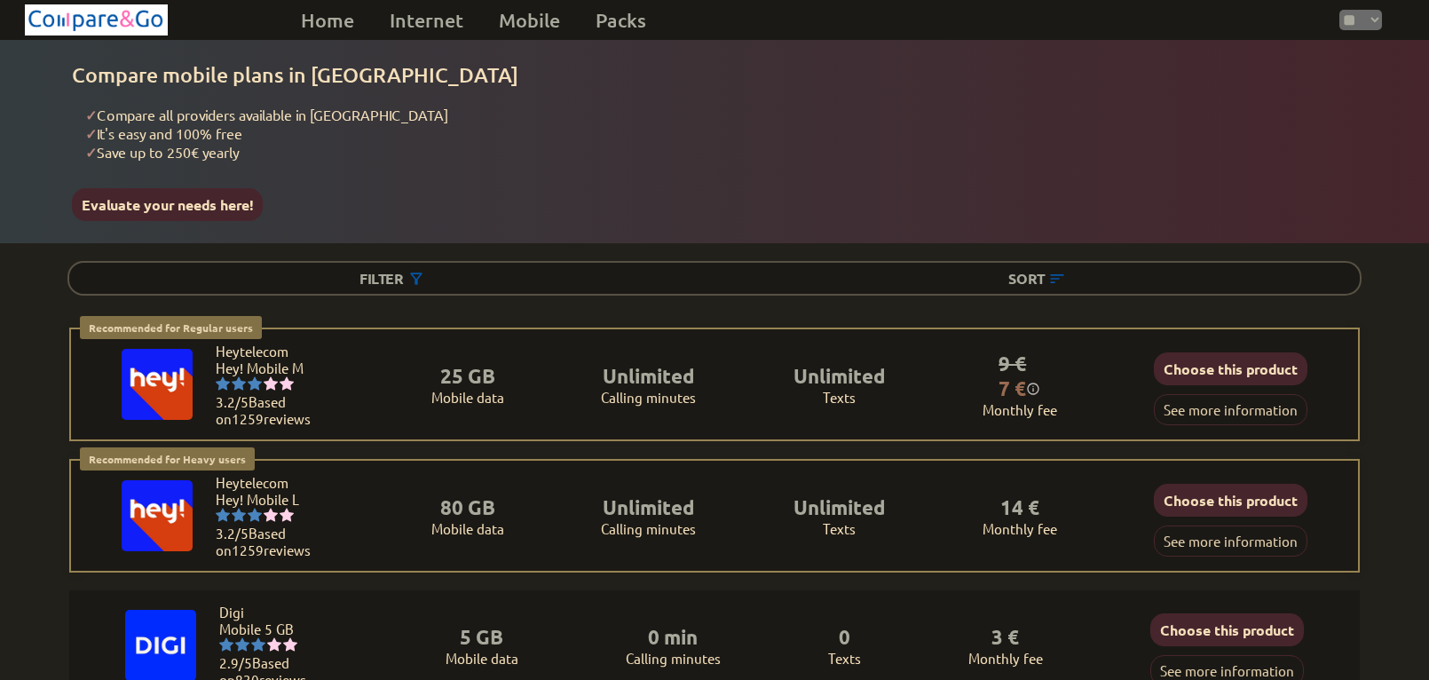
click at [1375, 28] on select "** ** **" at bounding box center [1360, 20] width 43 height 20
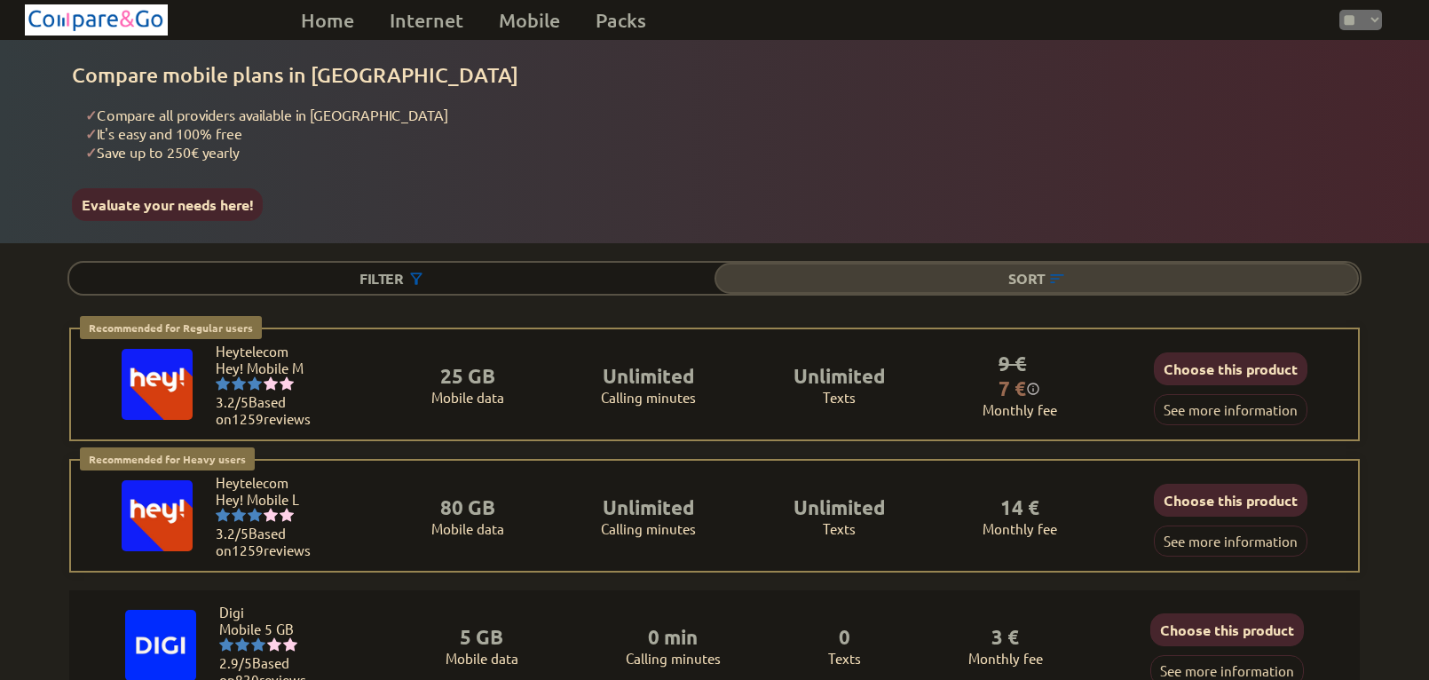
click at [1213, 263] on div "Sort" at bounding box center [1036, 278] width 645 height 31
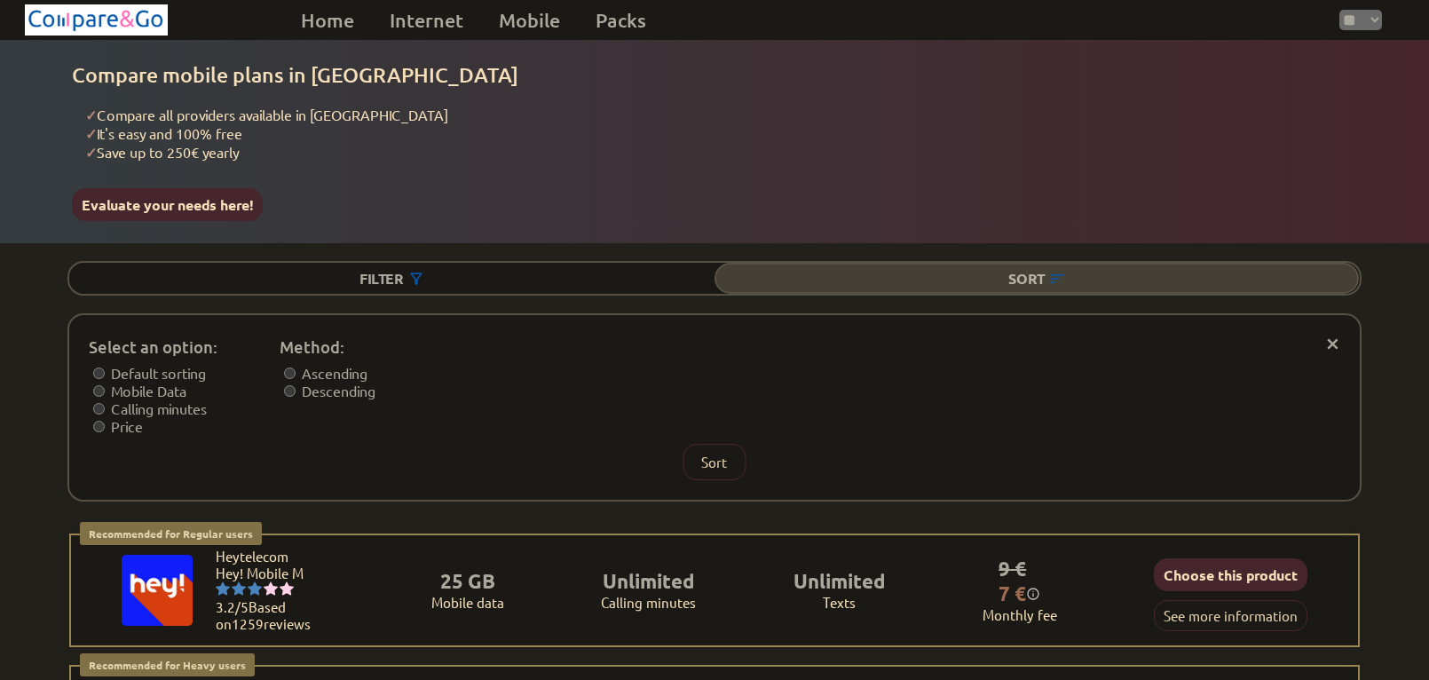
click at [1213, 263] on div "Sort" at bounding box center [1036, 278] width 645 height 31
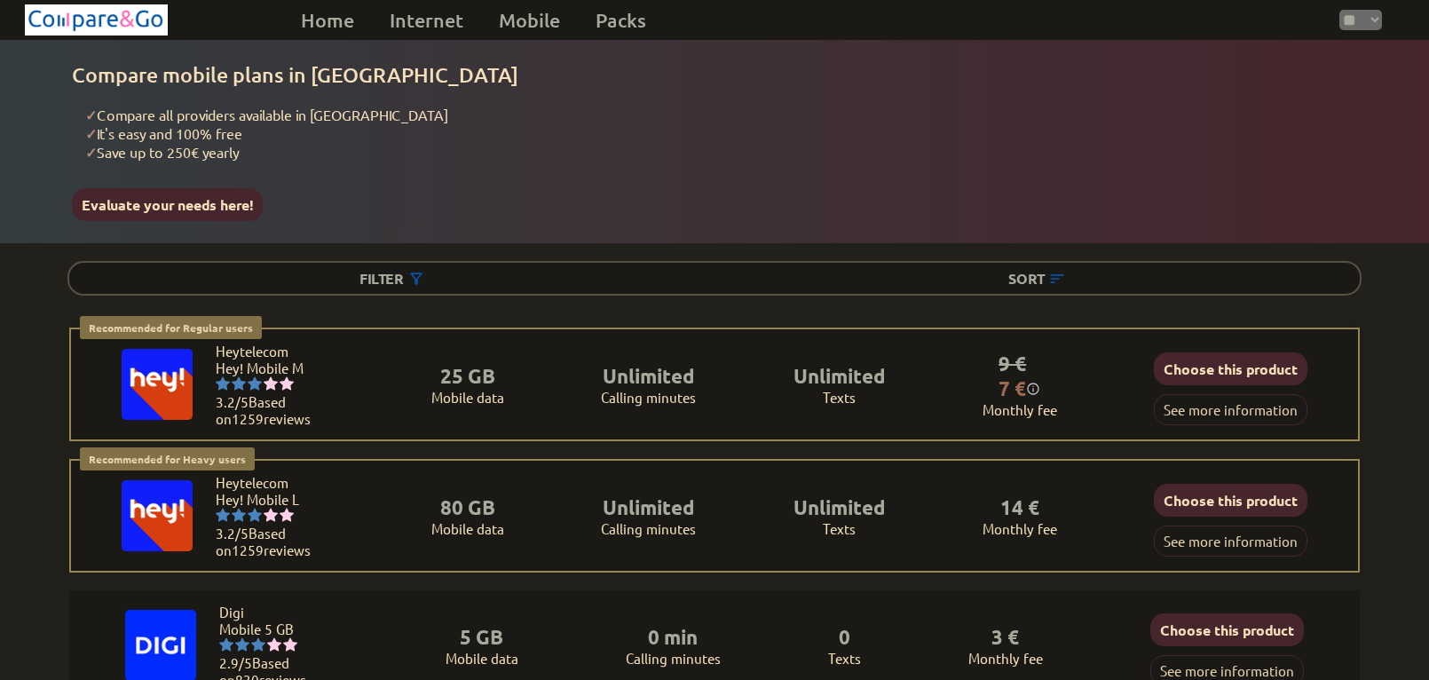
click at [1388, 350] on div "Recommended for Regular users Regular users: Uses data for browsing, social med…" at bounding box center [714, 449] width 1358 height 245
click at [1383, 381] on div "Recommended for Regular users Regular users: Uses data for browsing, social med…" at bounding box center [714, 449] width 1358 height 245
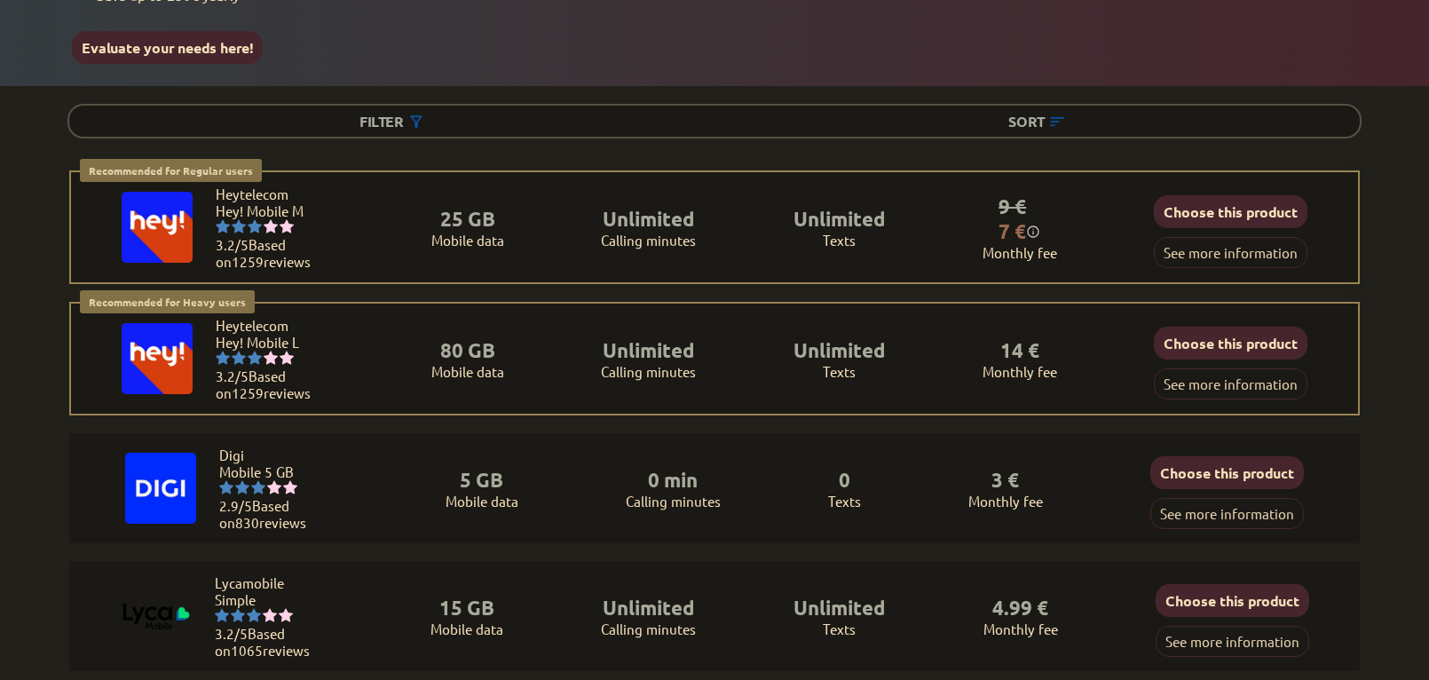
scroll to position [151, 0]
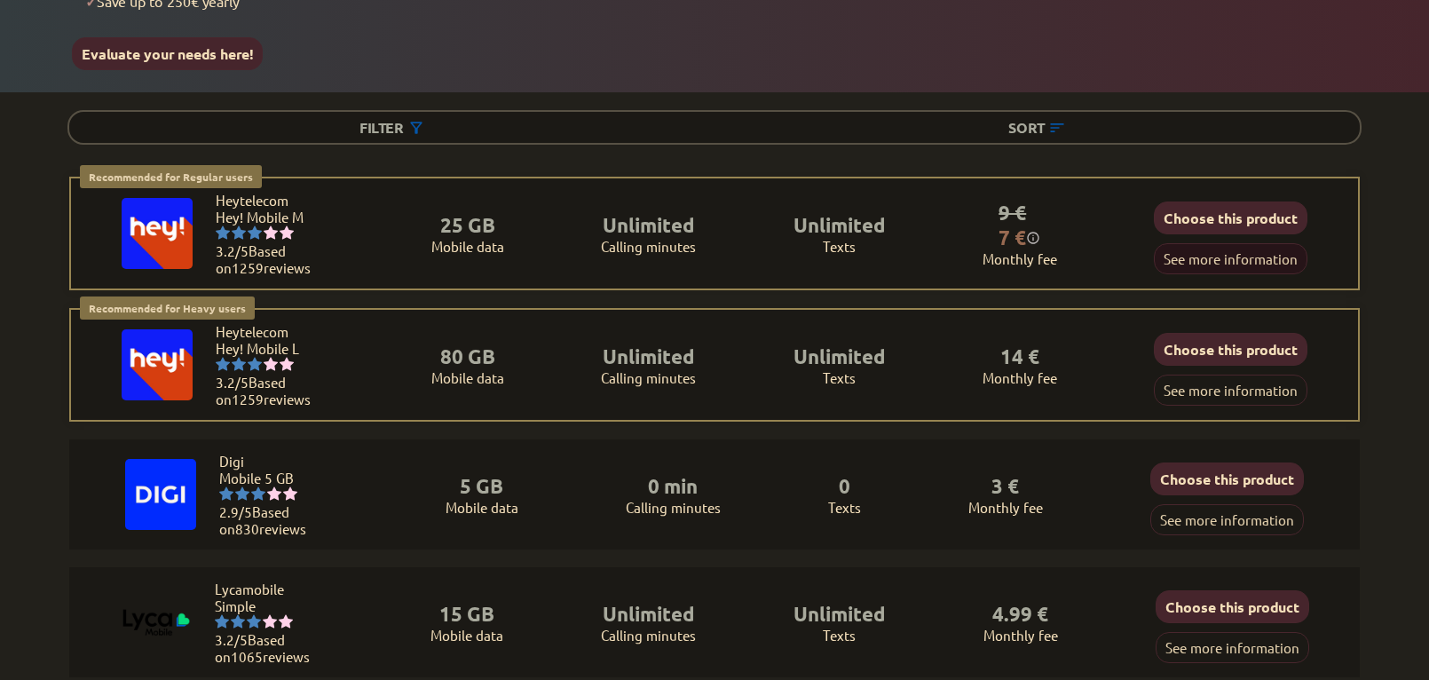
click at [1224, 250] on button "See more information" at bounding box center [1230, 258] width 154 height 31
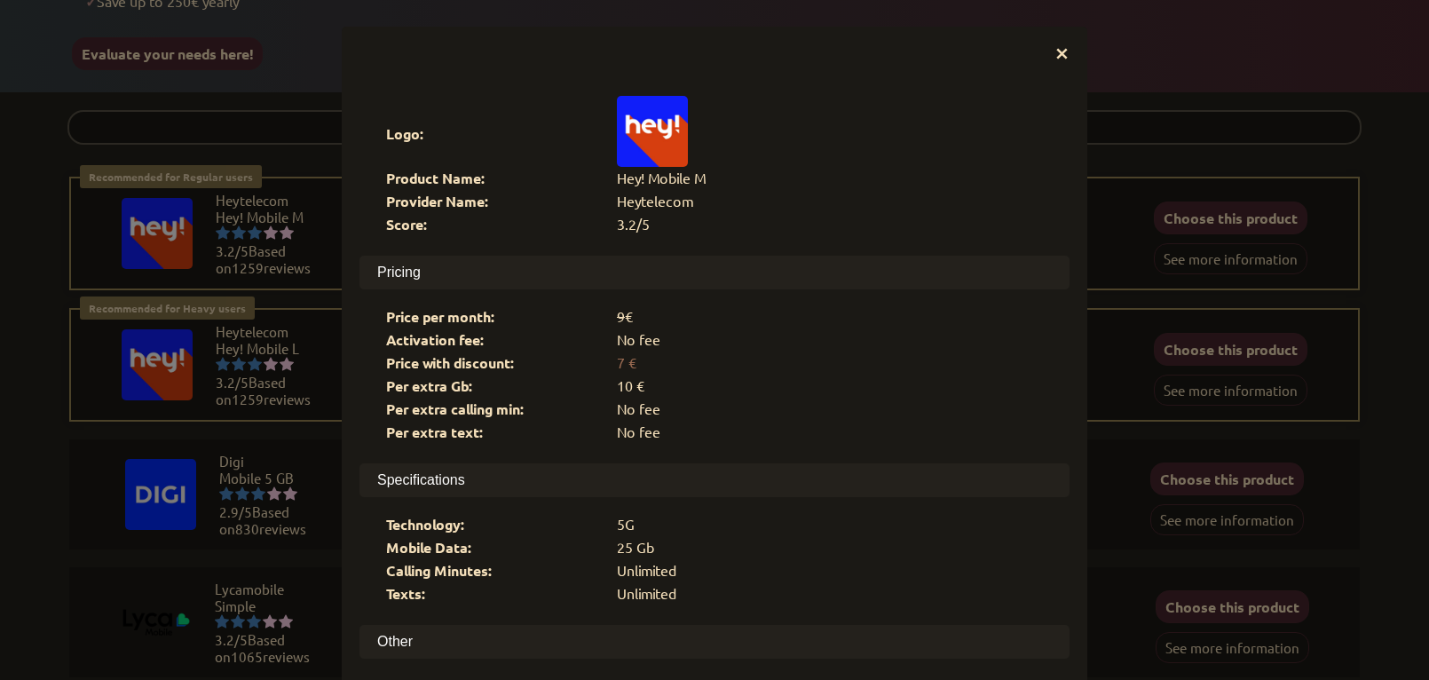
click at [1191, 161] on div "× Logo: Product Name: Hey! Mobile M Provider Name: Heytelecom Score: 3.2/5 Pric…" at bounding box center [714, 340] width 1429 height 680
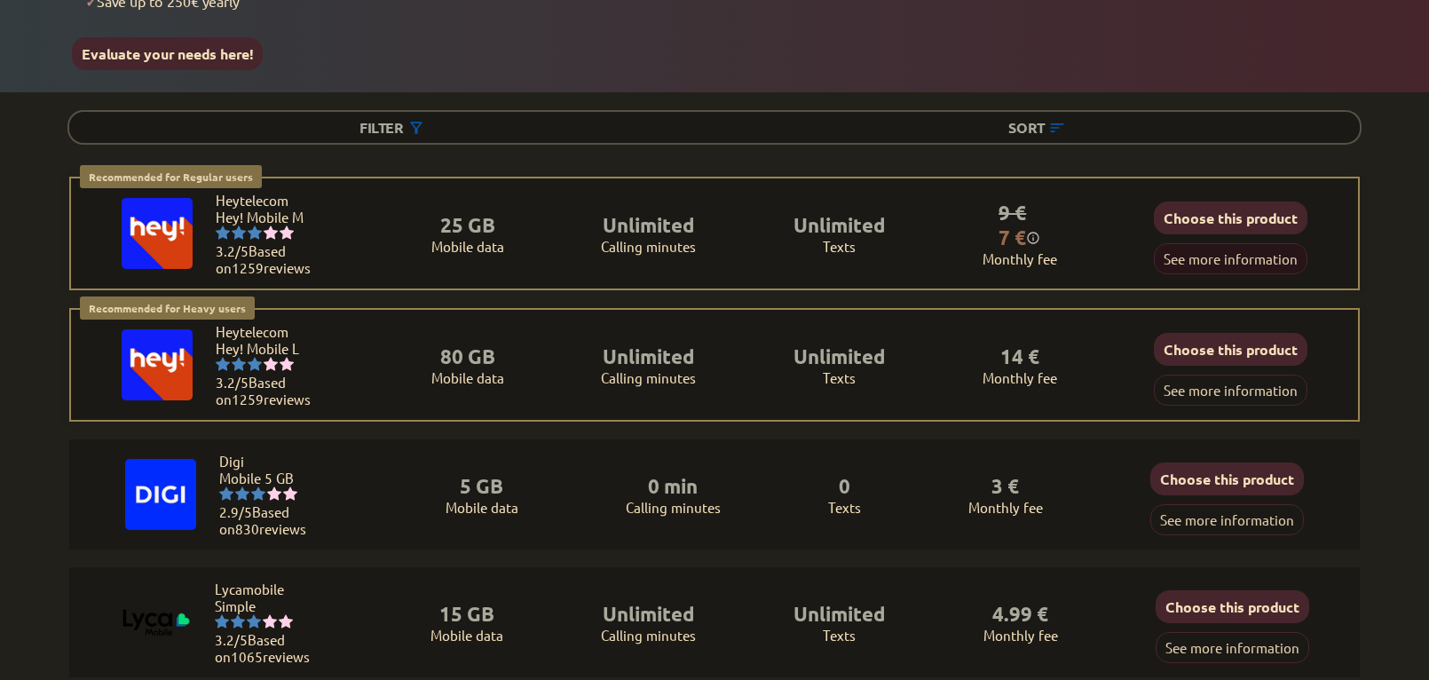
click at [1201, 250] on button "See more information" at bounding box center [1230, 258] width 154 height 31
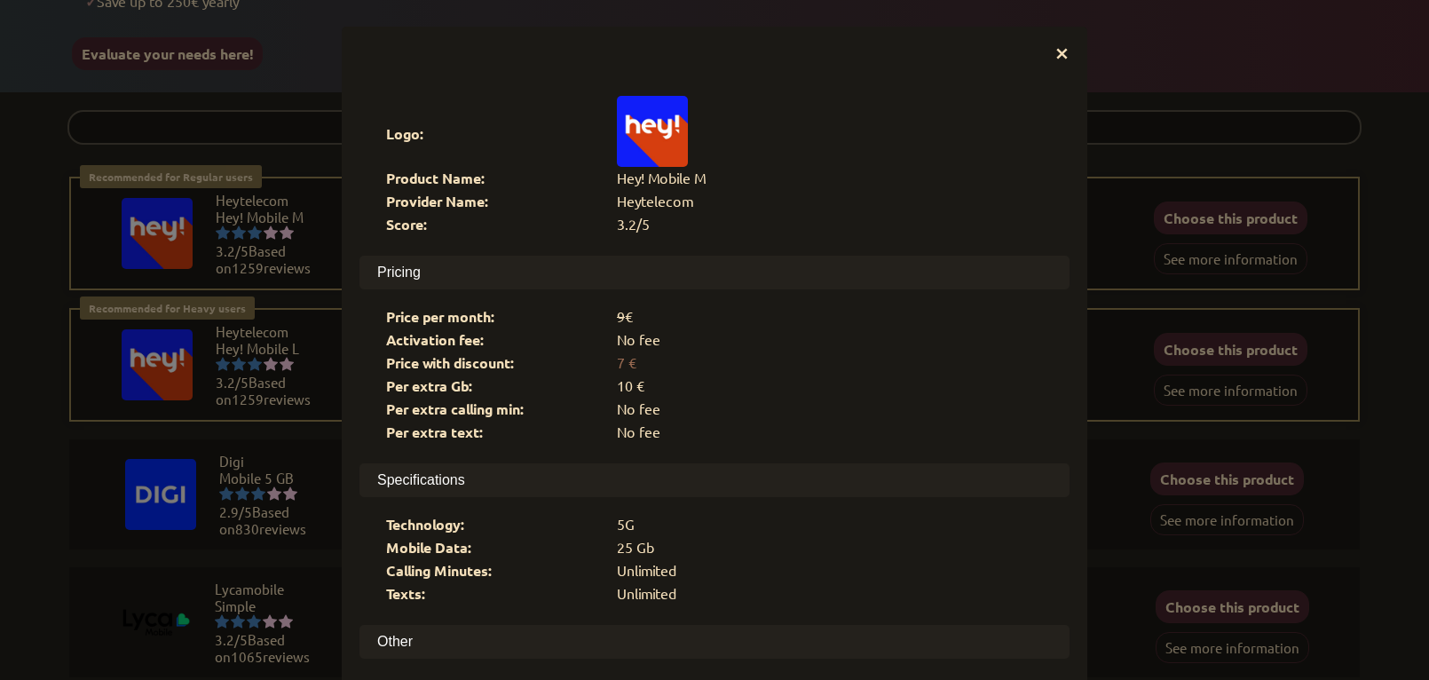
click at [1064, 54] on span "×" at bounding box center [1061, 51] width 15 height 32
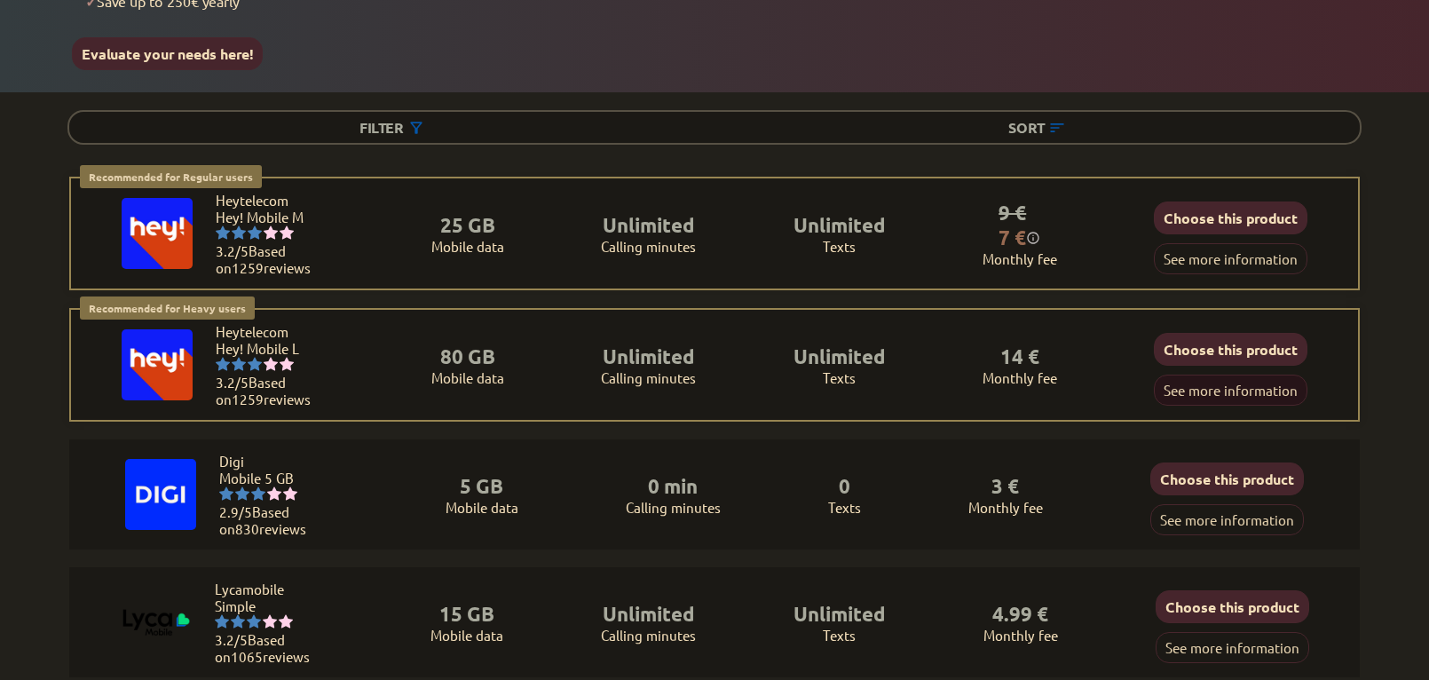
click at [1194, 380] on button "See more information" at bounding box center [1230, 389] width 154 height 31
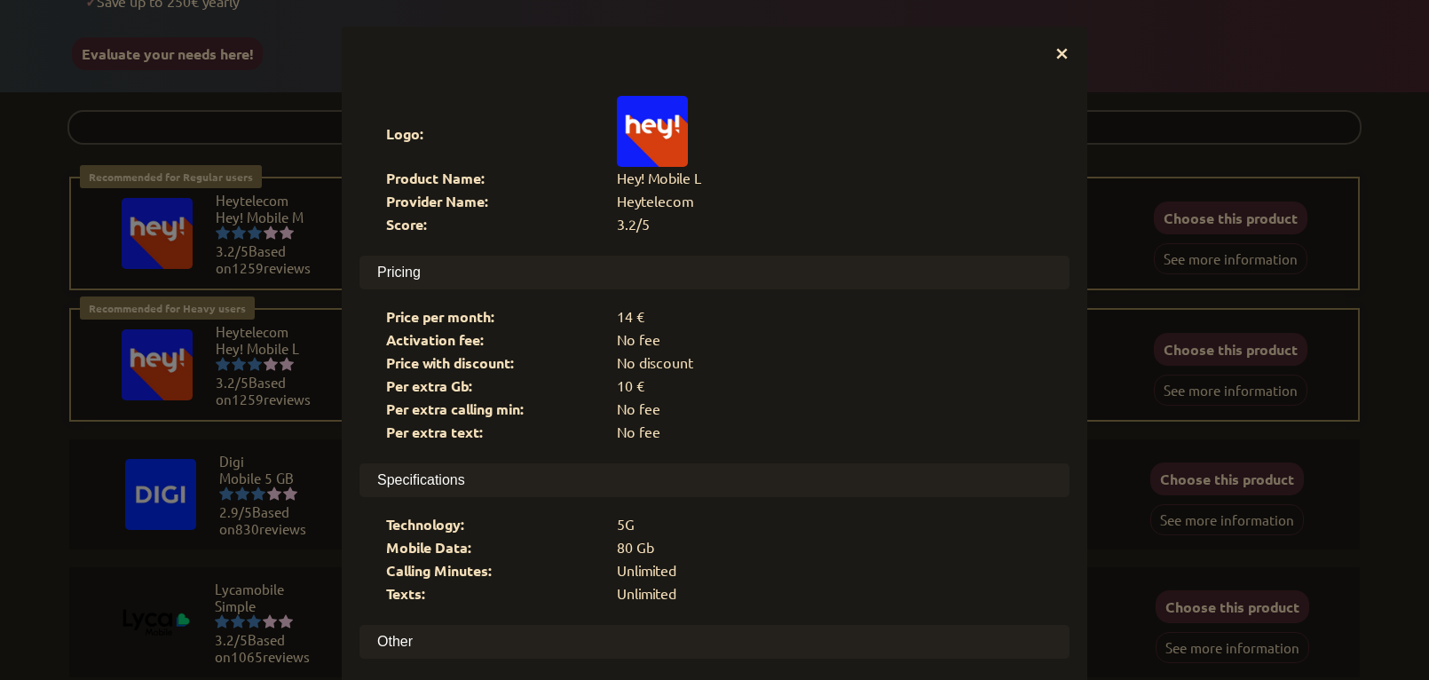
click at [1133, 171] on div "× Logo: Product Name: Hey! Mobile L Provider Name: Heytelecom Score: 3.2/5 Pric…" at bounding box center [714, 340] width 1429 height 680
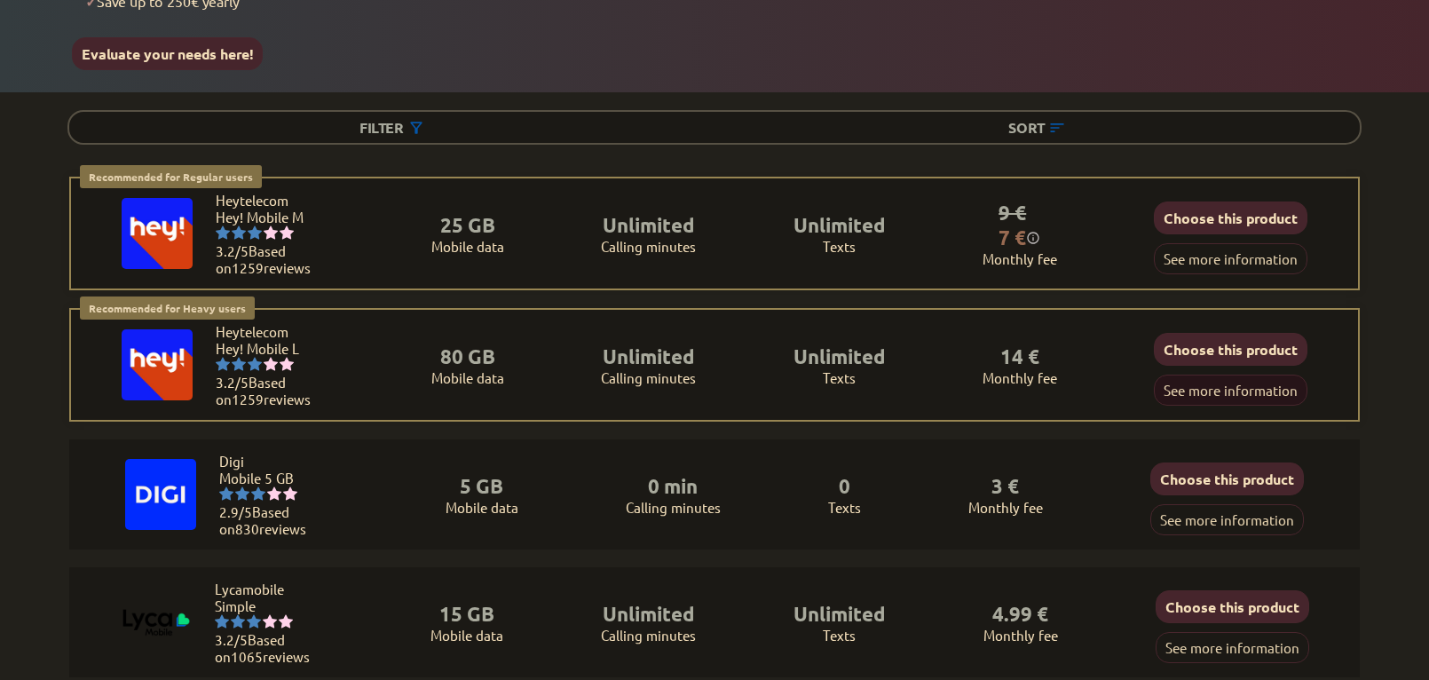
click at [1179, 381] on button "See more information" at bounding box center [1230, 389] width 154 height 31
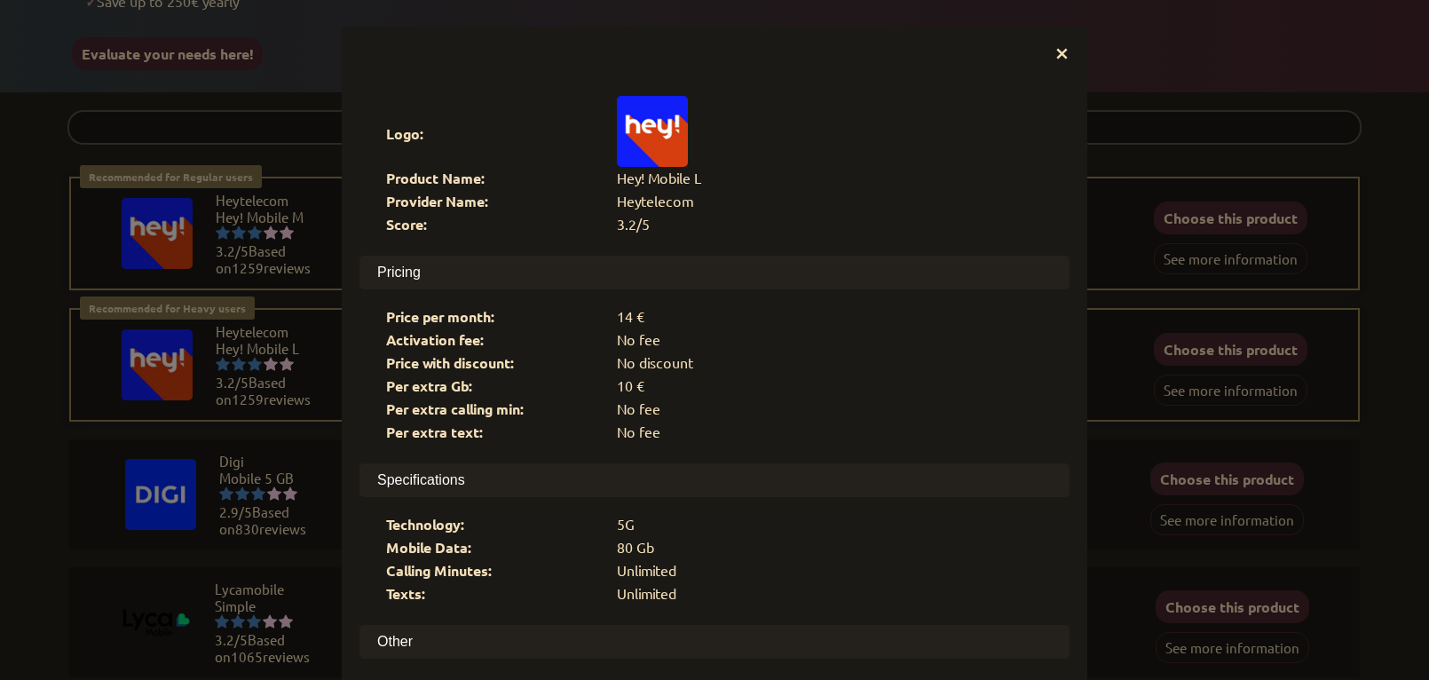
click at [1130, 227] on div "× Logo: Product Name: Hey! Mobile L Provider Name: Heytelecom Score: 3.2/5 Pric…" at bounding box center [714, 340] width 1429 height 680
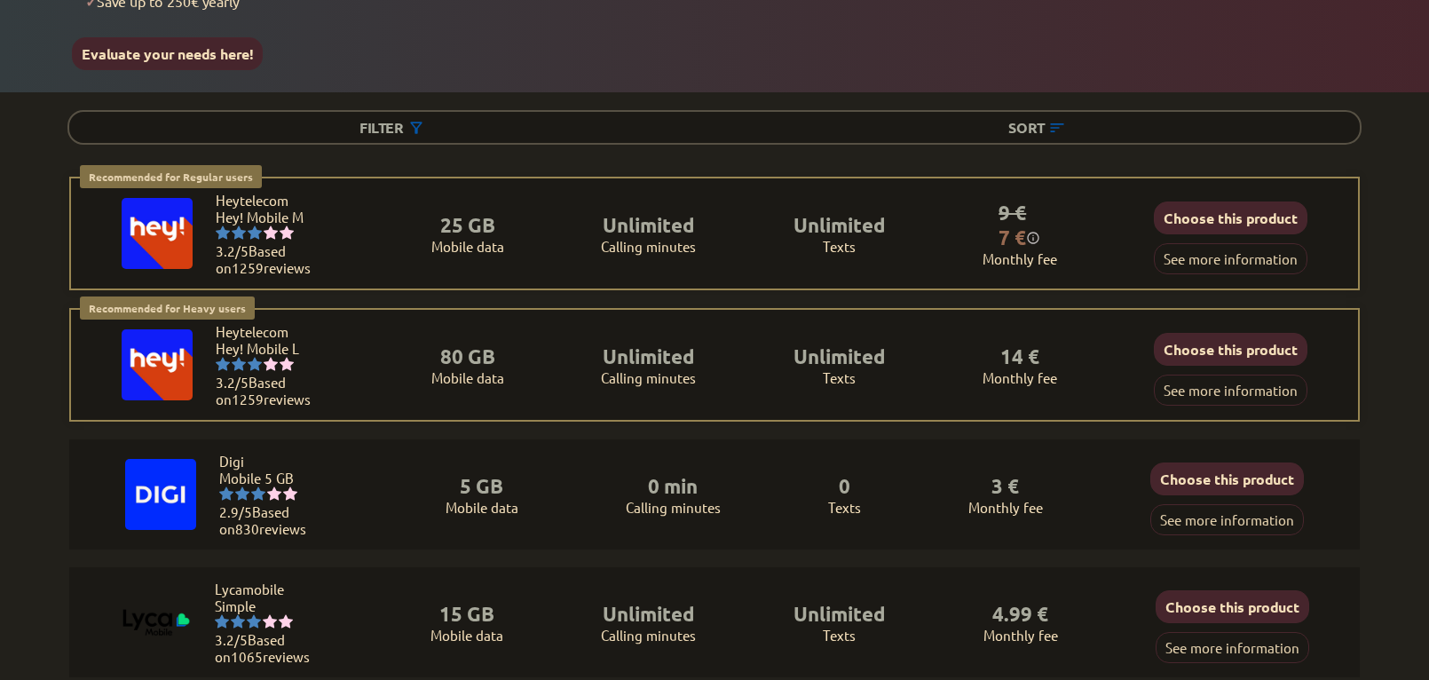
click at [1350, 512] on div "Digi Mobile 5 GB 2.9/5 Based on 830 reviews 5 GB Mobile data 0 min Calling minu…" at bounding box center [713, 494] width 1289 height 110
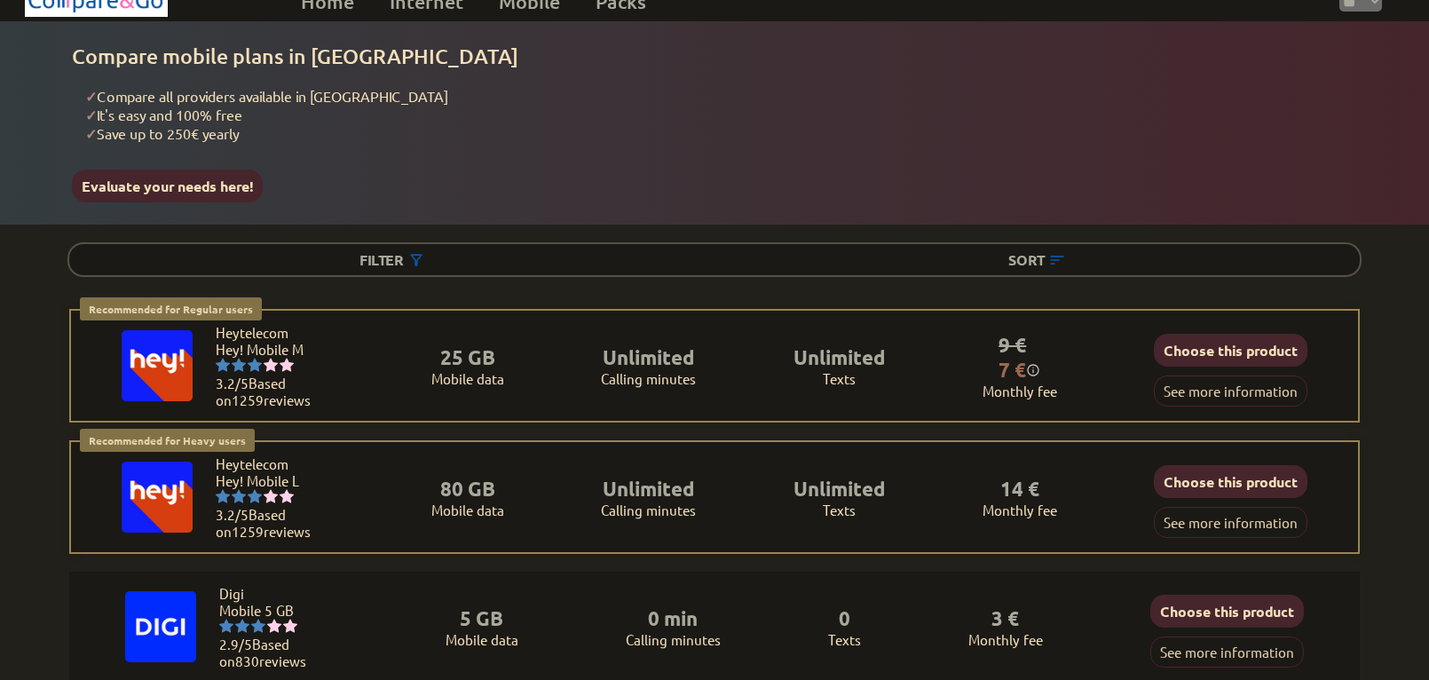
scroll to position [0, 0]
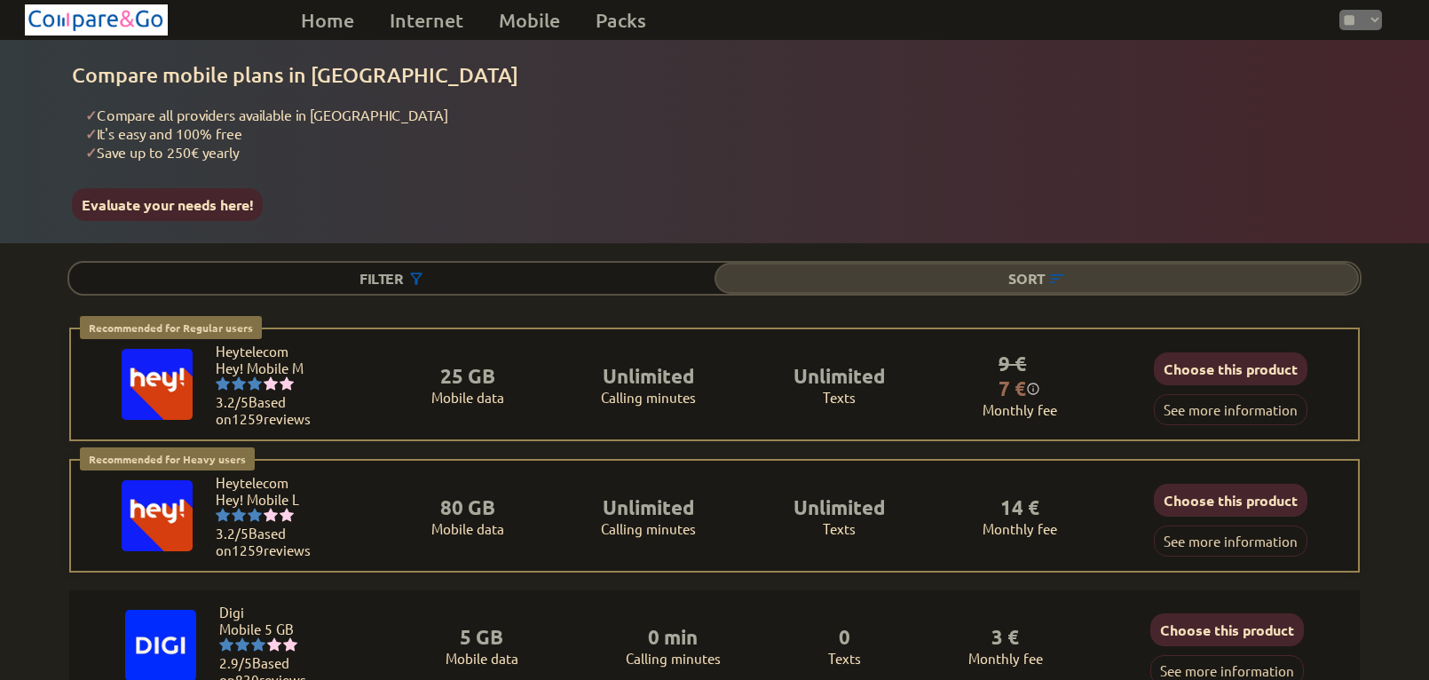
click at [1031, 273] on div "Sort" at bounding box center [1036, 278] width 645 height 31
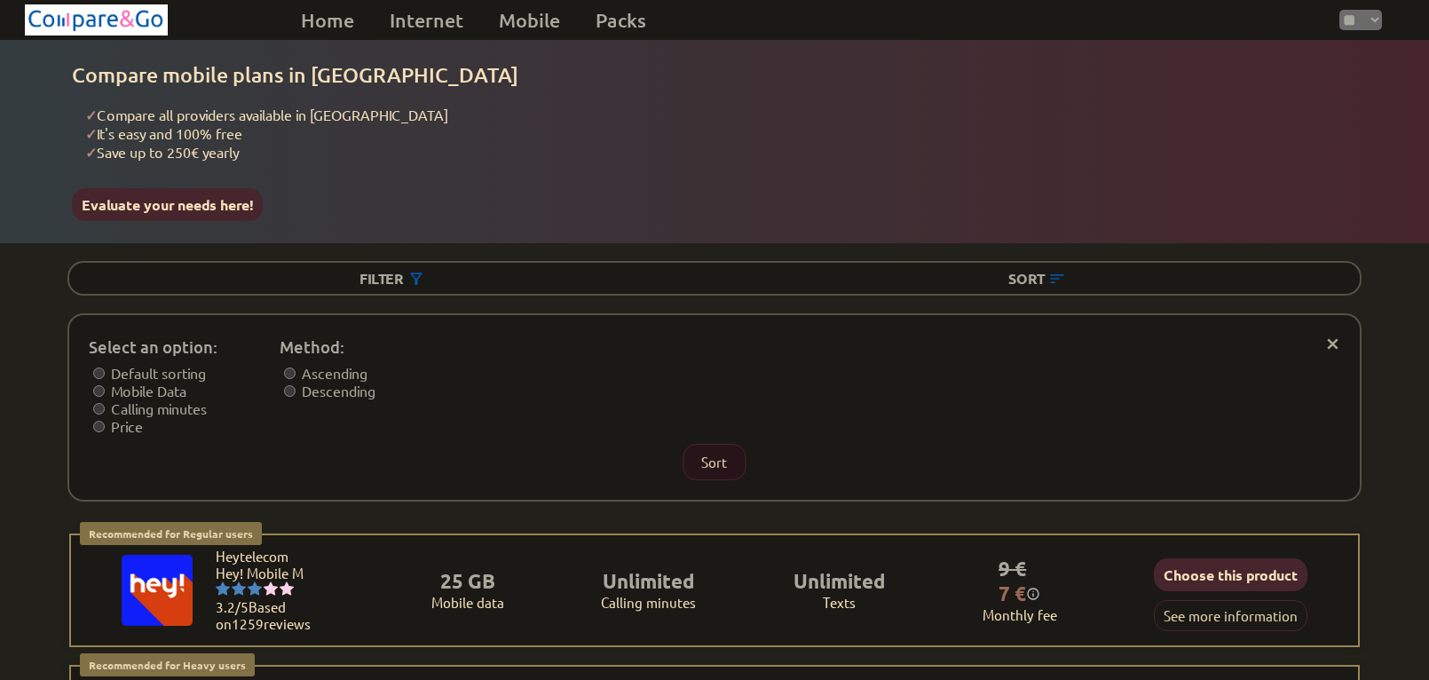
click at [712, 455] on button "Sort" at bounding box center [713, 462] width 63 height 36
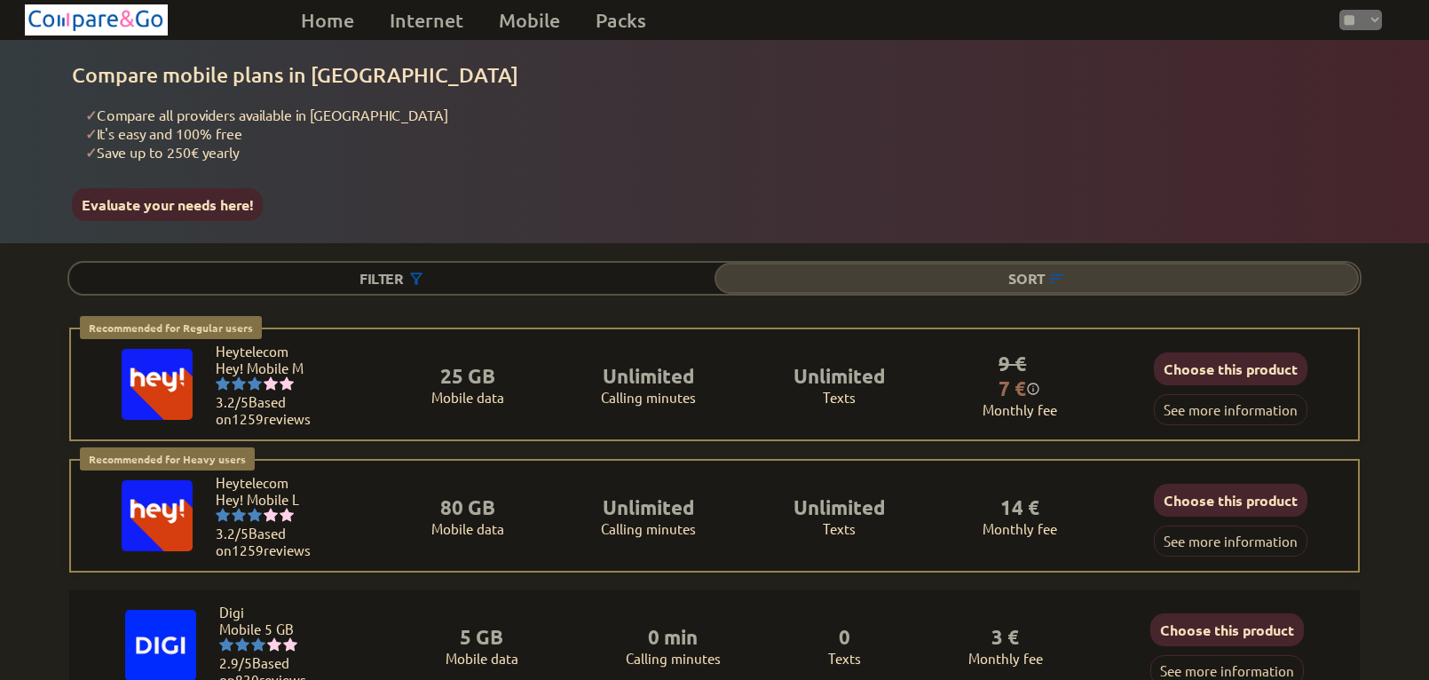
click at [1010, 269] on div "Sort" at bounding box center [1036, 278] width 645 height 31
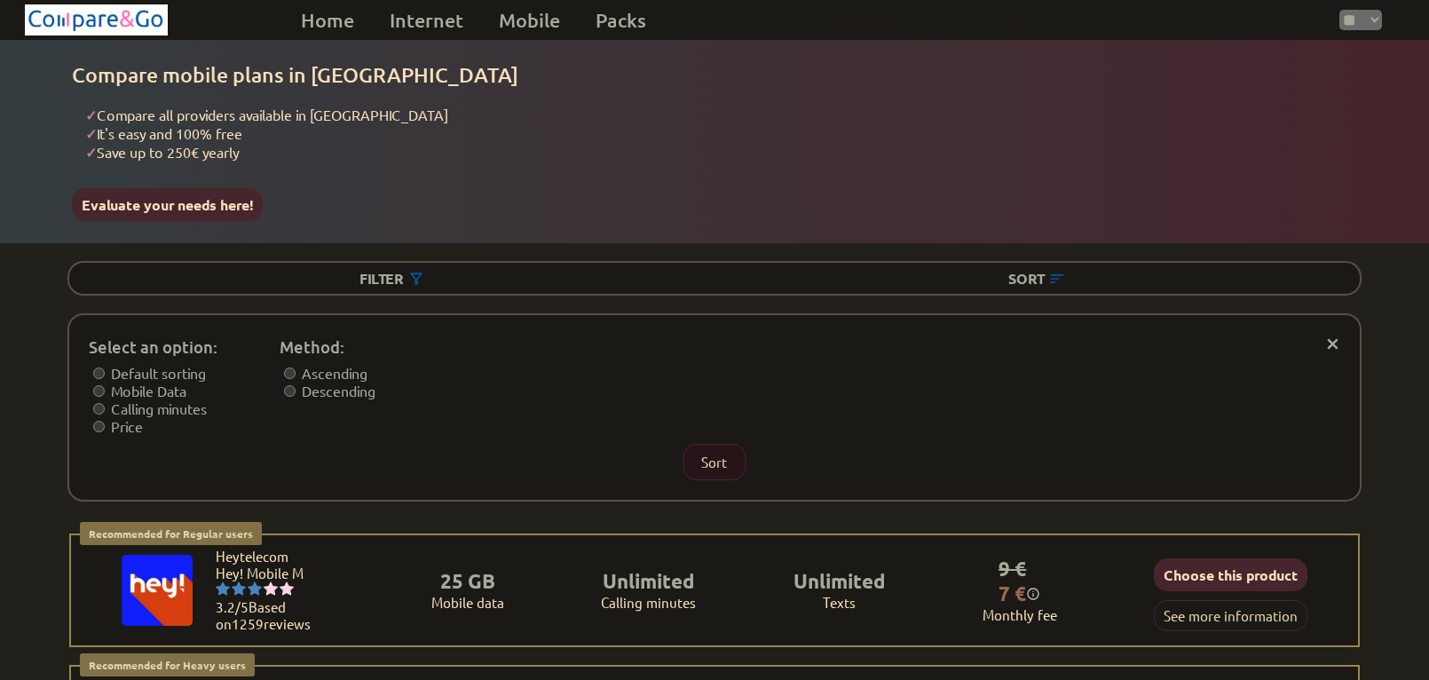
click at [719, 445] on button "Sort" at bounding box center [713, 462] width 63 height 36
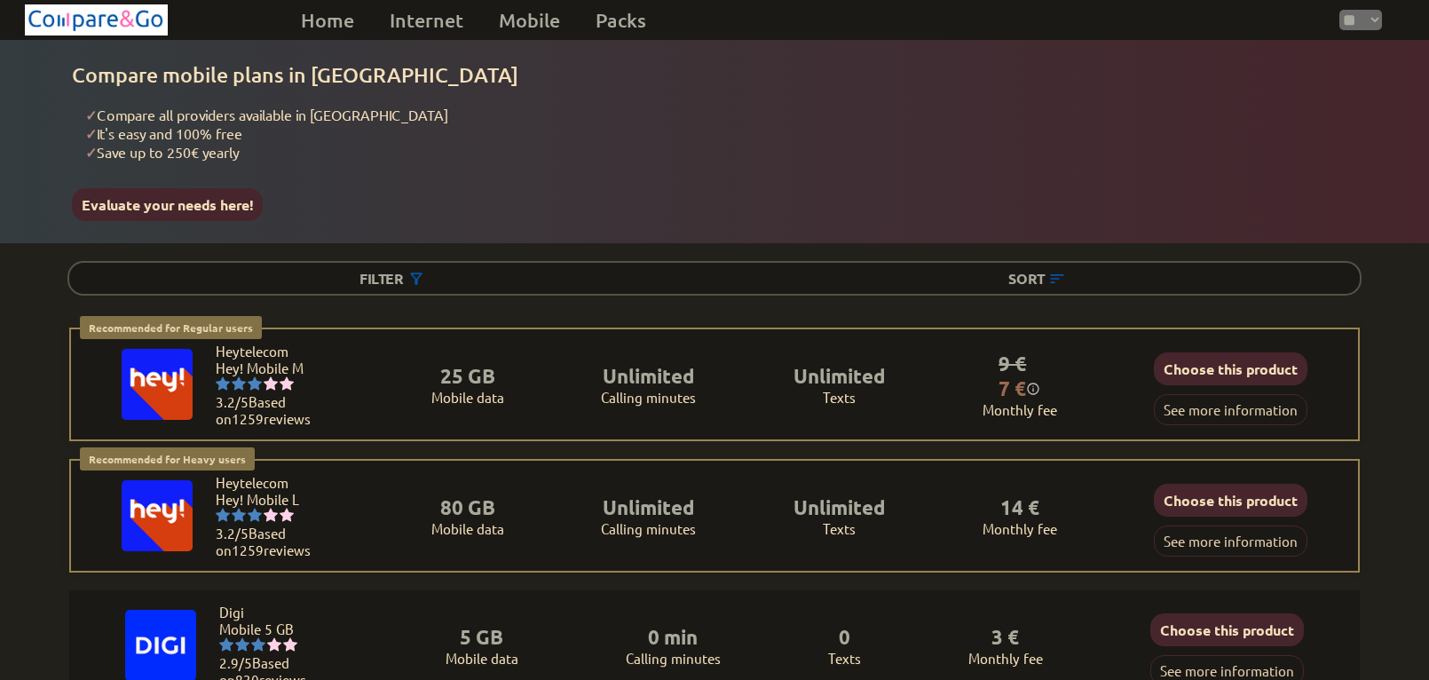
click at [1381, 547] on div "Recommended for Regular users Regular users: Uses data for browsing, social med…" at bounding box center [714, 449] width 1358 height 245
click at [1366, 327] on div "Recommended for Regular users Regular users: Uses data for browsing, social med…" at bounding box center [714, 449] width 1358 height 245
click at [1384, 327] on div "Recommended for Regular users Regular users: Uses data for browsing, social med…" at bounding box center [714, 449] width 1358 height 245
click at [1384, 394] on div "Recommended for Regular users Regular users: Uses data for browsing, social med…" at bounding box center [714, 449] width 1358 height 245
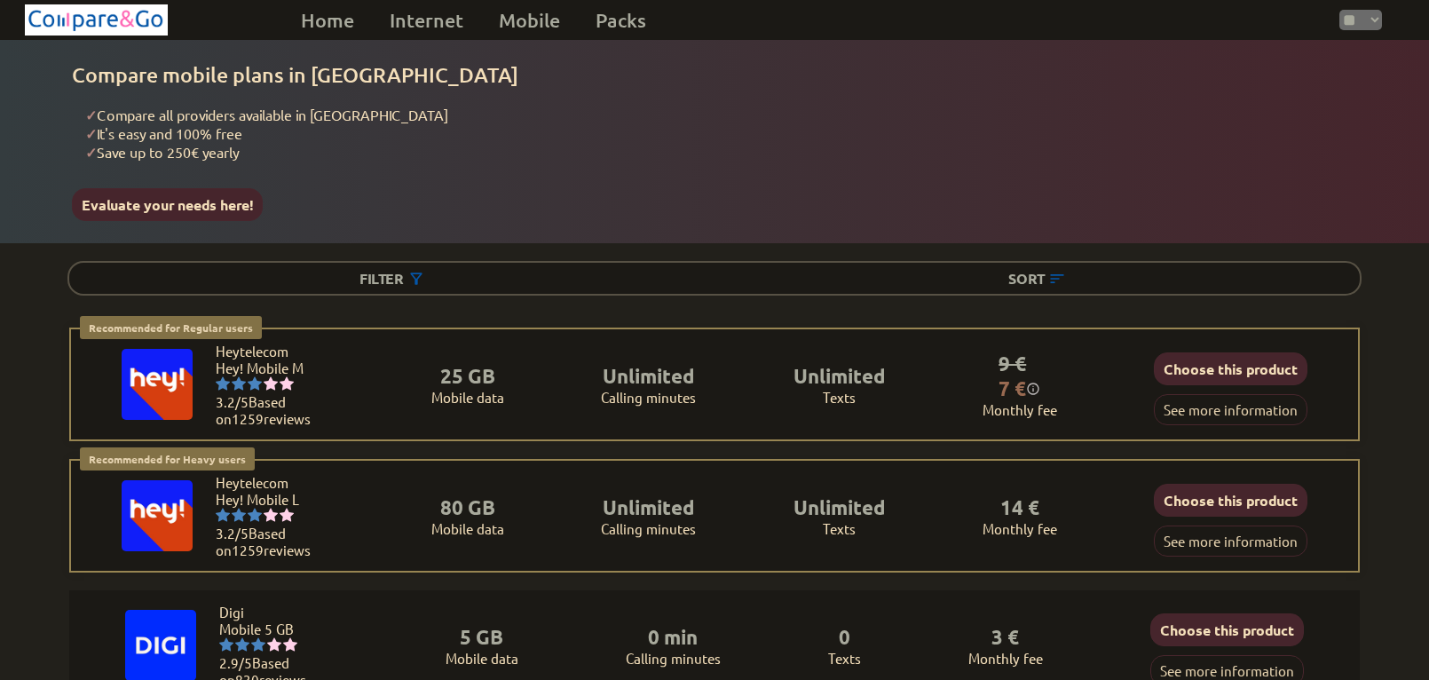
click at [1384, 407] on div "Recommended for Regular users Regular users: Uses data for browsing, social med…" at bounding box center [714, 449] width 1358 height 245
click at [1266, 75] on h1 "Compare mobile plans in [GEOGRAPHIC_DATA]" at bounding box center [715, 75] width 1286 height 26
click at [1266, 93] on div "Compare mobile plans in [GEOGRAPHIC_DATA] ✓ Compare all providers available in …" at bounding box center [715, 141] width 1286 height 159
click at [1187, 403] on button "See more information" at bounding box center [1230, 409] width 154 height 31
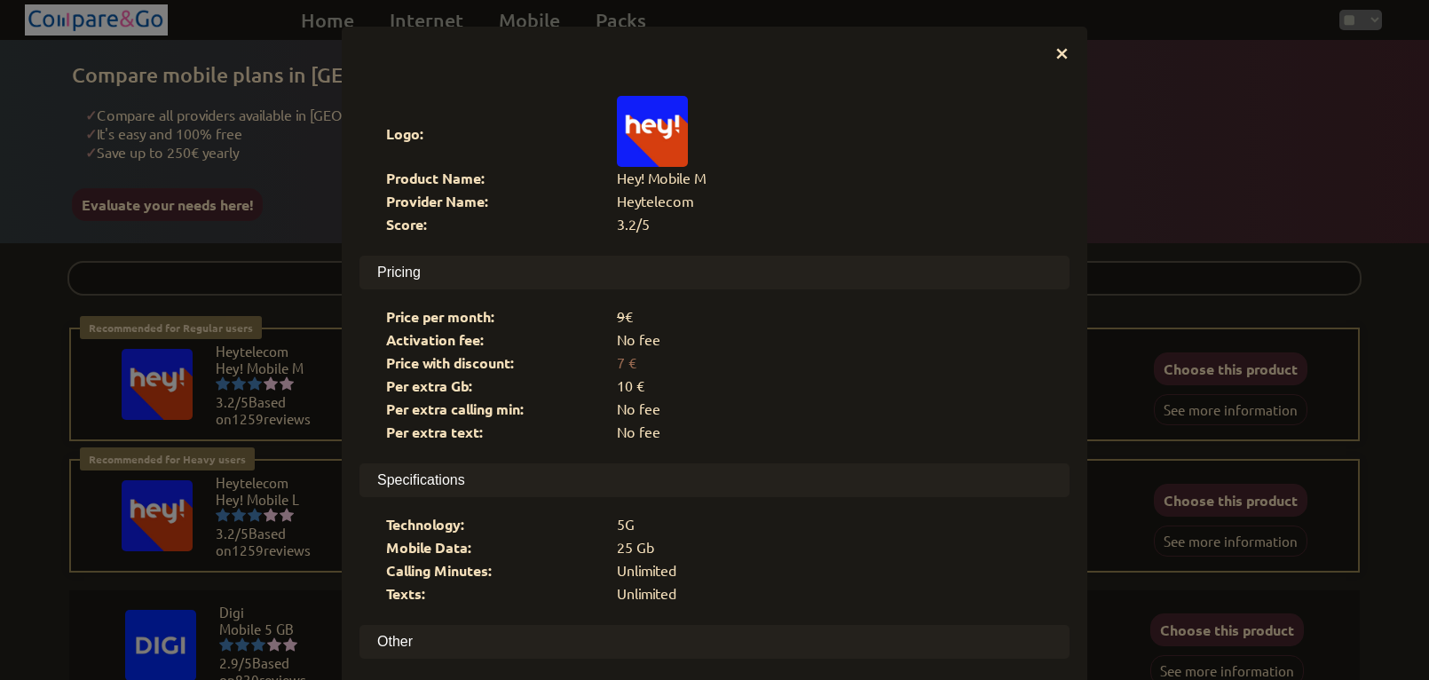
click at [949, 354] on div "7 €" at bounding box center [830, 362] width 426 height 18
click at [883, 353] on div "7 €" at bounding box center [830, 362] width 426 height 18
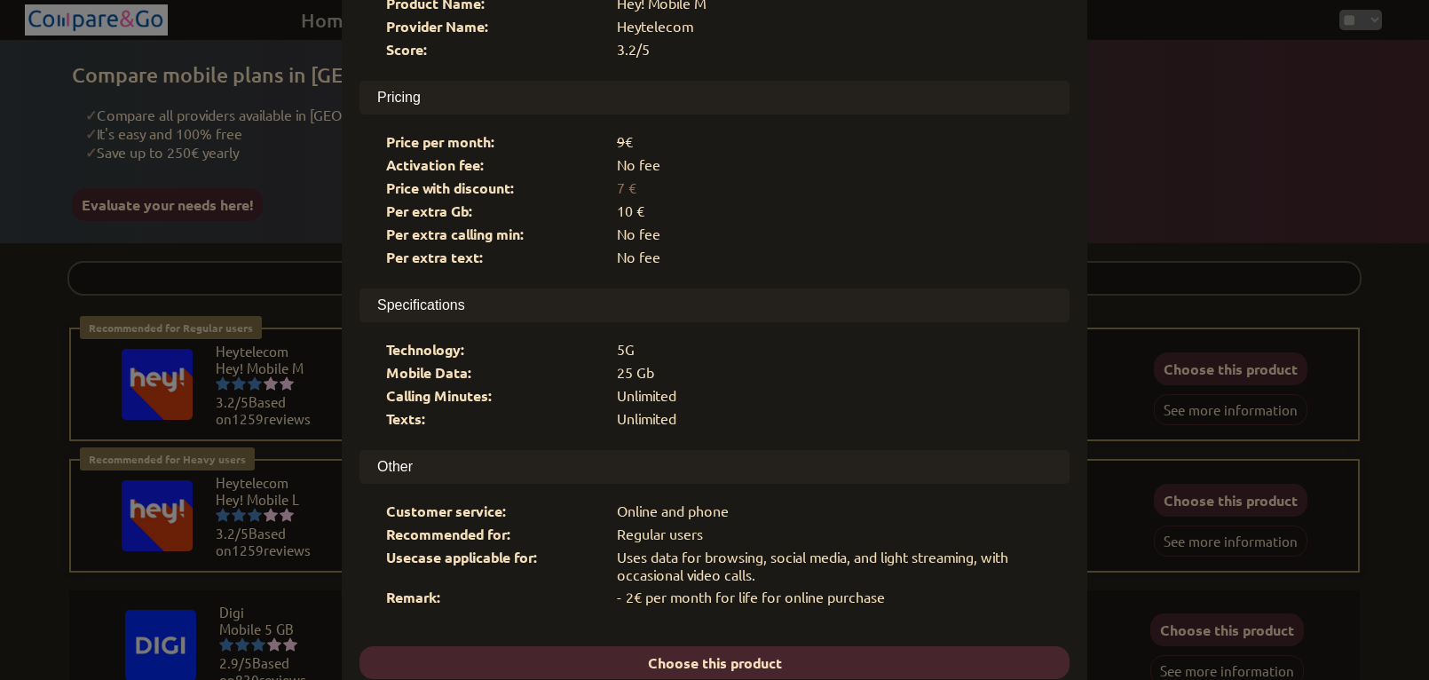
scroll to position [181, 0]
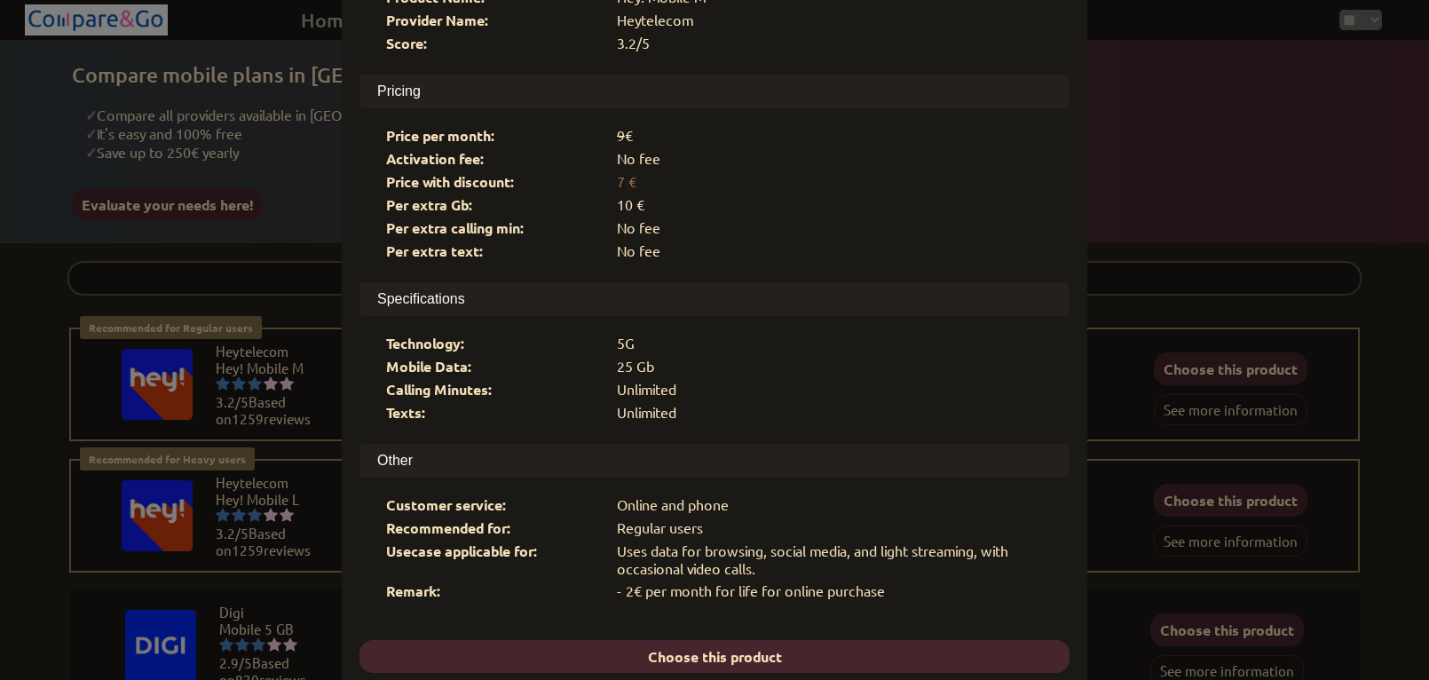
click at [1283, 309] on div "× Logo: Product Name: Hey! Mobile M Provider Name: Heytelecom Score: 3.2/5 Pric…" at bounding box center [714, 340] width 1429 height 680
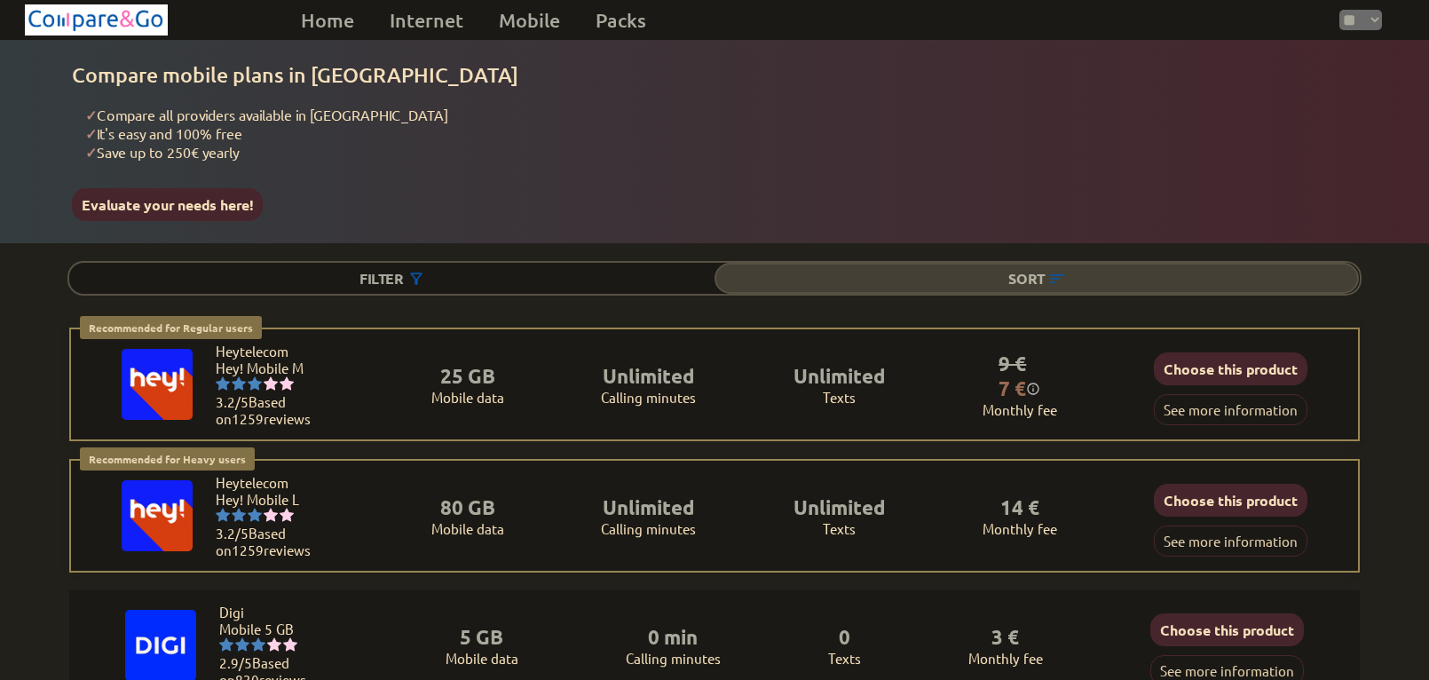
click at [1036, 273] on div "Sort" at bounding box center [1036, 278] width 645 height 31
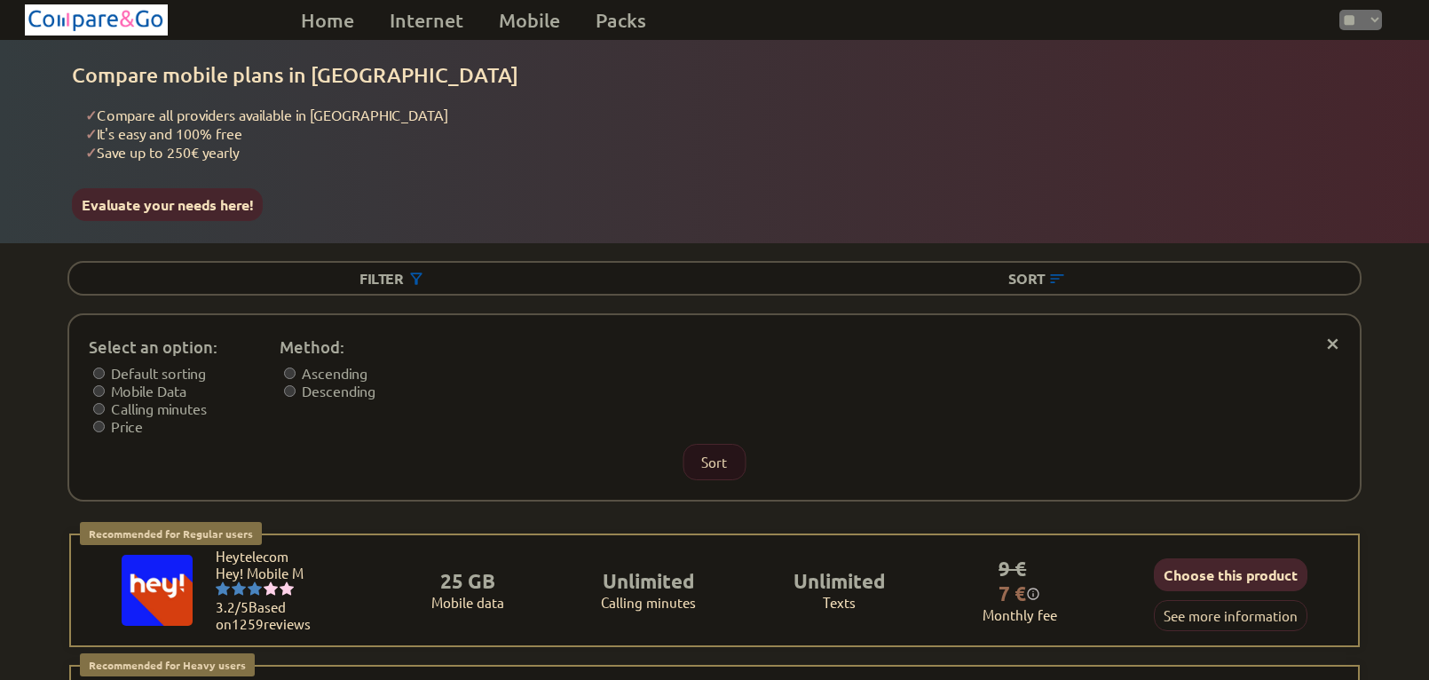
click at [705, 452] on button "Sort" at bounding box center [713, 462] width 63 height 36
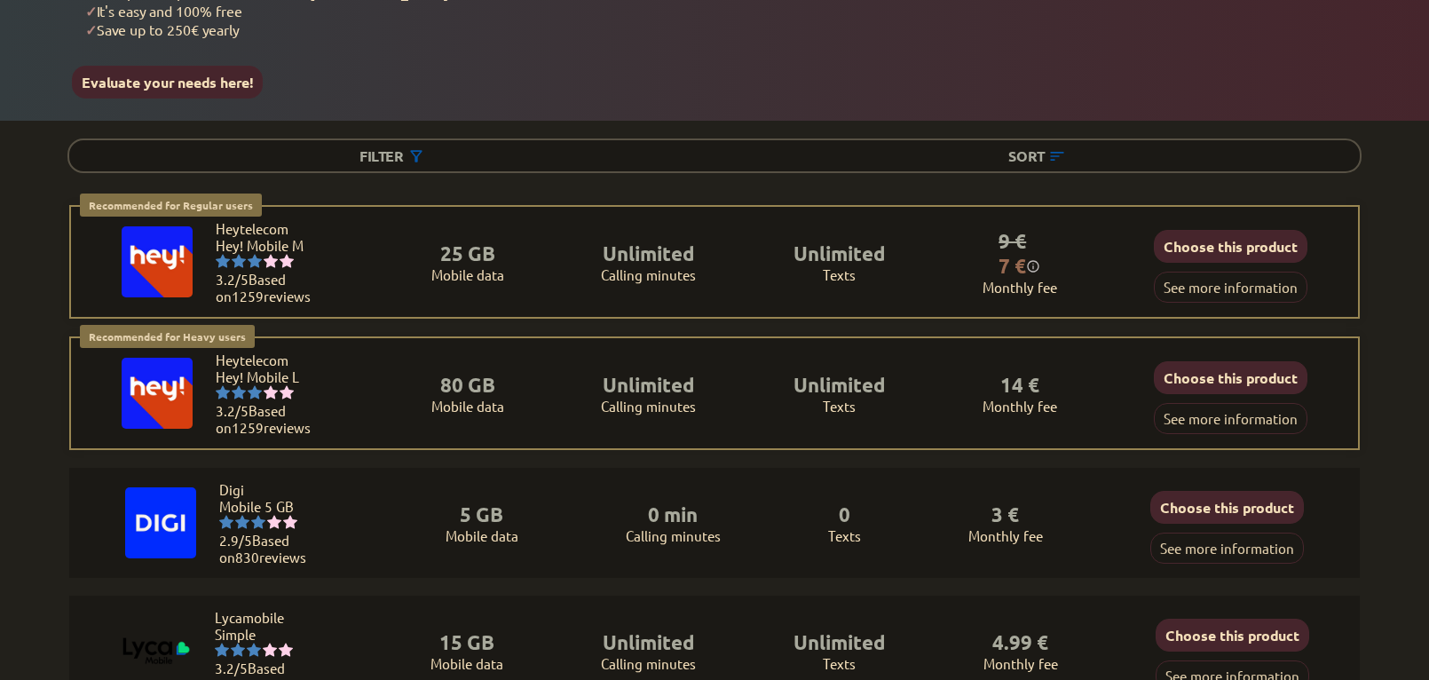
scroll to position [132, 0]
